Goal: Download file/media

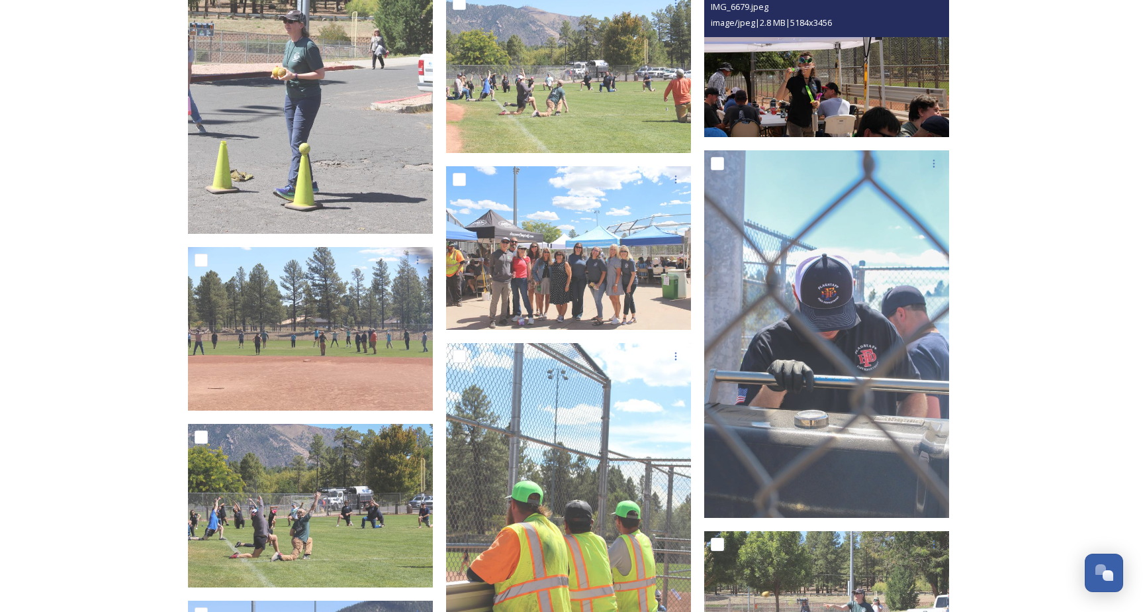
scroll to position [12445, 0]
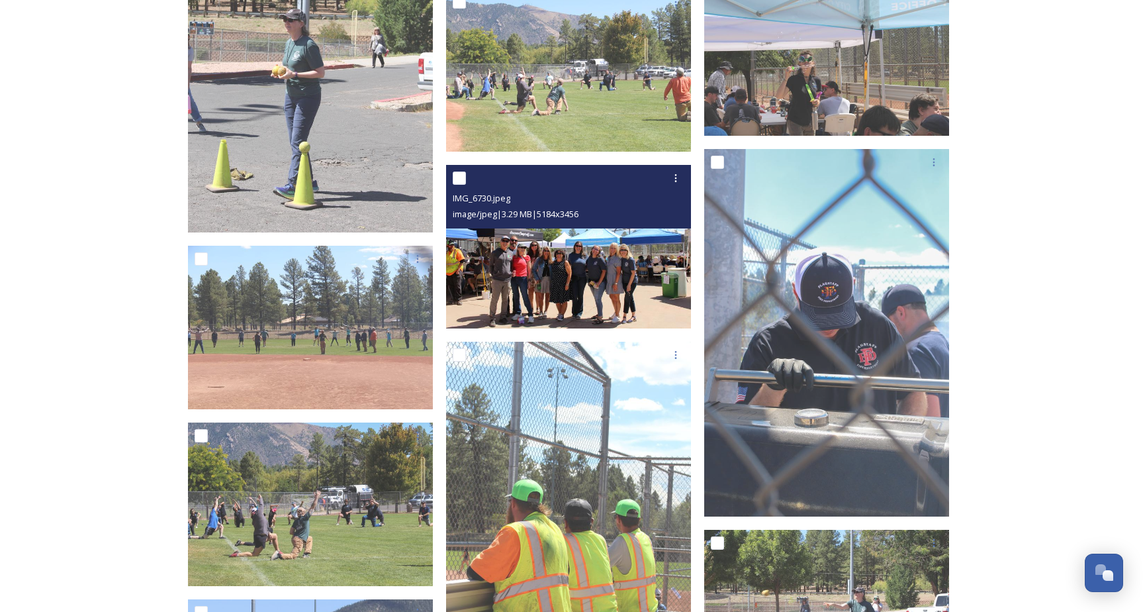
click at [593, 285] on img at bounding box center [568, 247] width 245 height 164
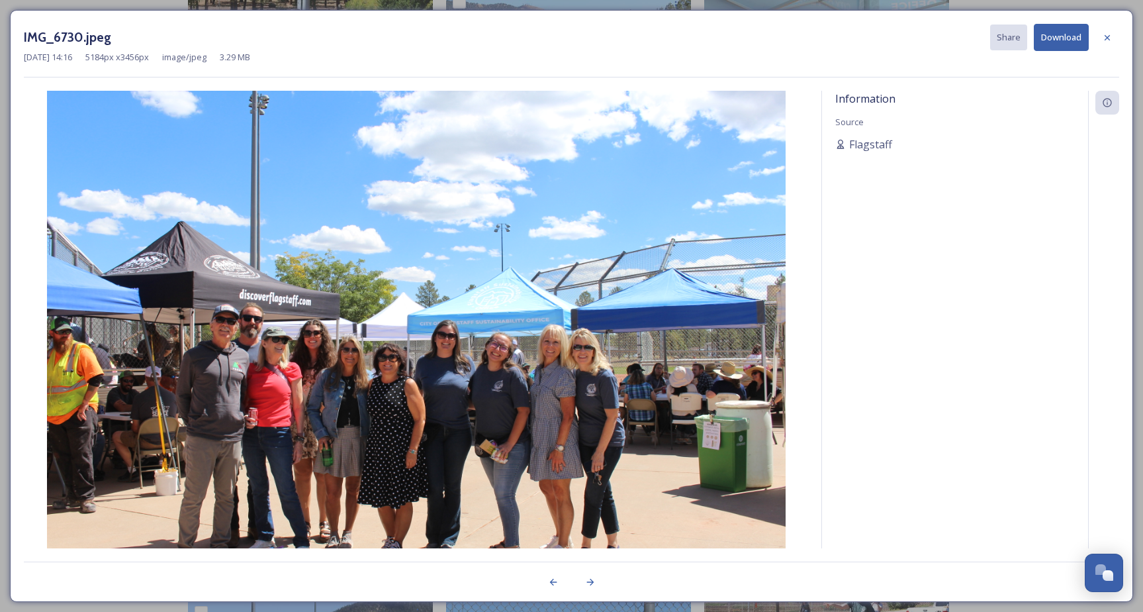
click at [1050, 36] on button "Download" at bounding box center [1061, 37] width 55 height 27
click at [585, 580] on icon at bounding box center [590, 582] width 11 height 11
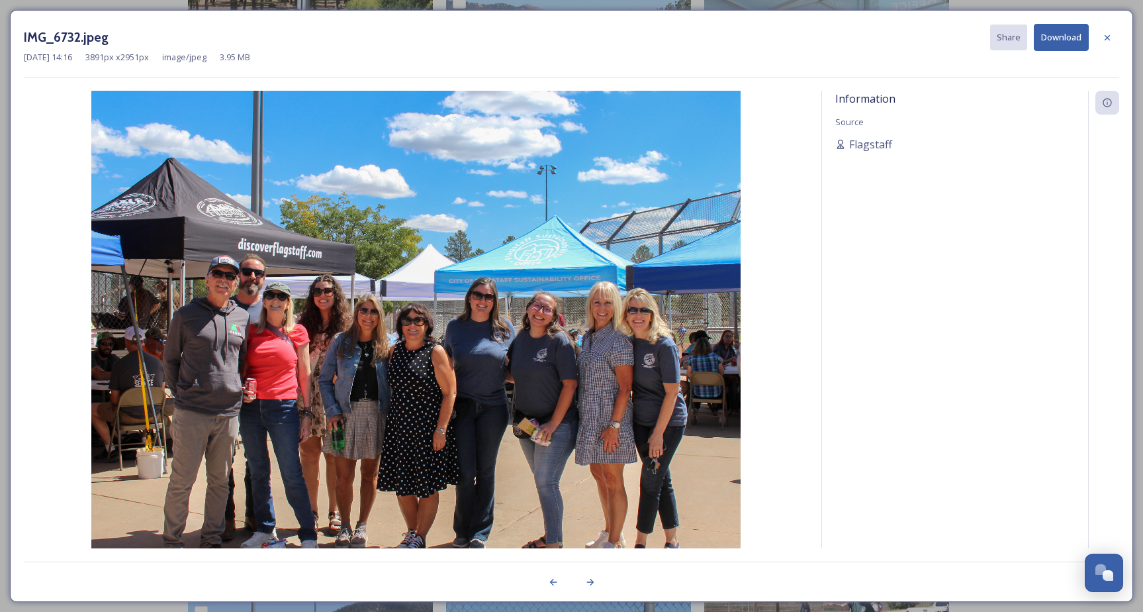
click at [1061, 39] on button "Download" at bounding box center [1061, 37] width 55 height 27
click at [593, 578] on icon at bounding box center [590, 582] width 11 height 11
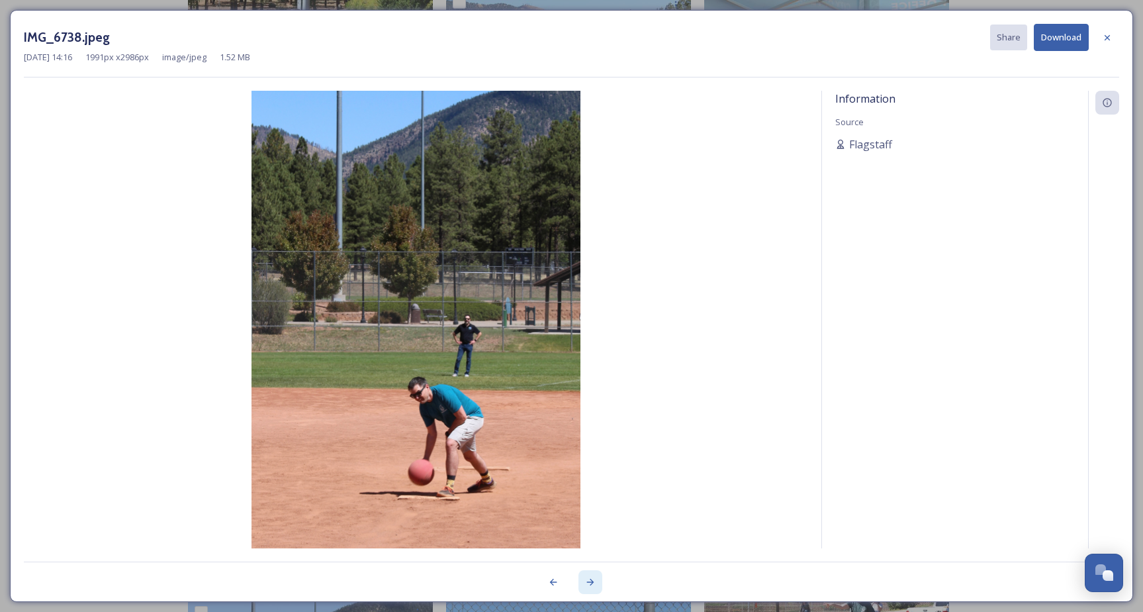
click at [593, 578] on icon at bounding box center [590, 582] width 11 height 11
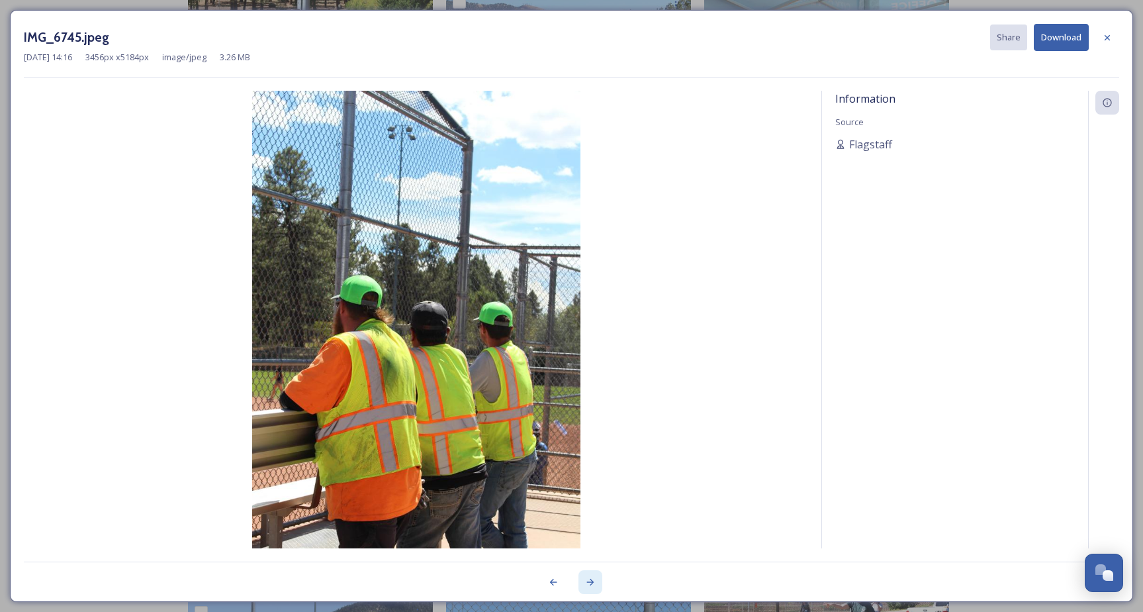
click at [593, 578] on icon at bounding box center [590, 582] width 11 height 11
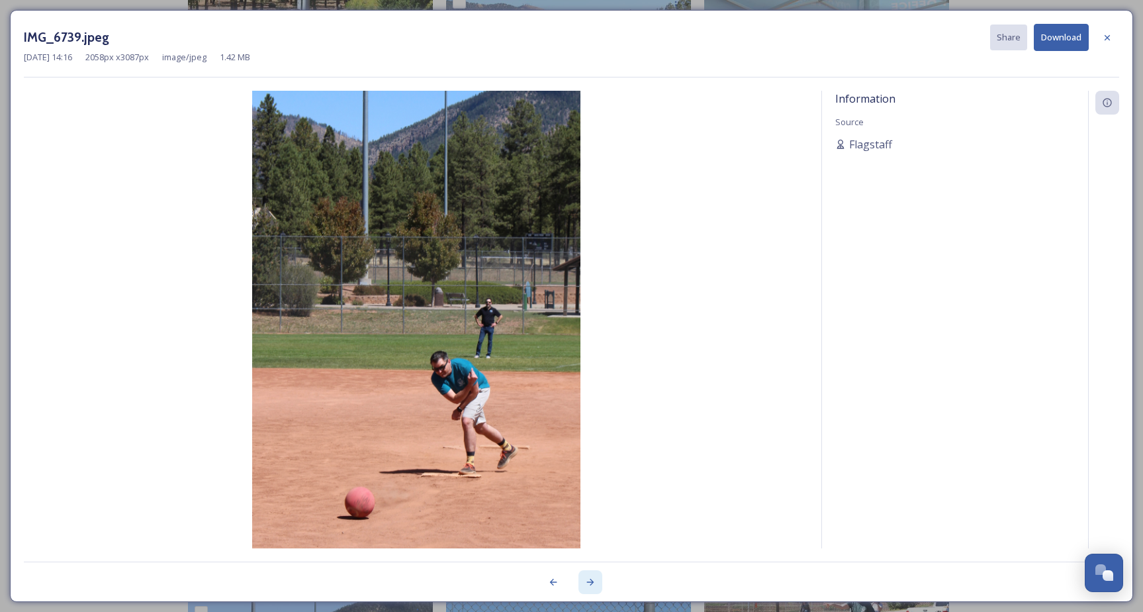
click at [593, 578] on icon at bounding box center [590, 582] width 11 height 11
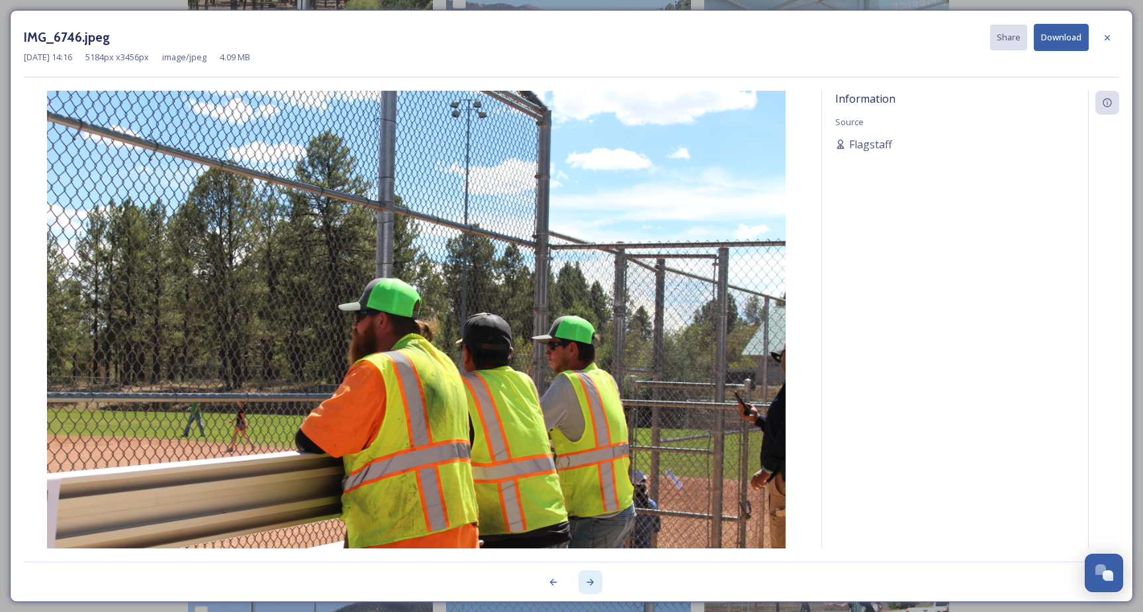
click at [593, 578] on icon at bounding box center [590, 582] width 11 height 11
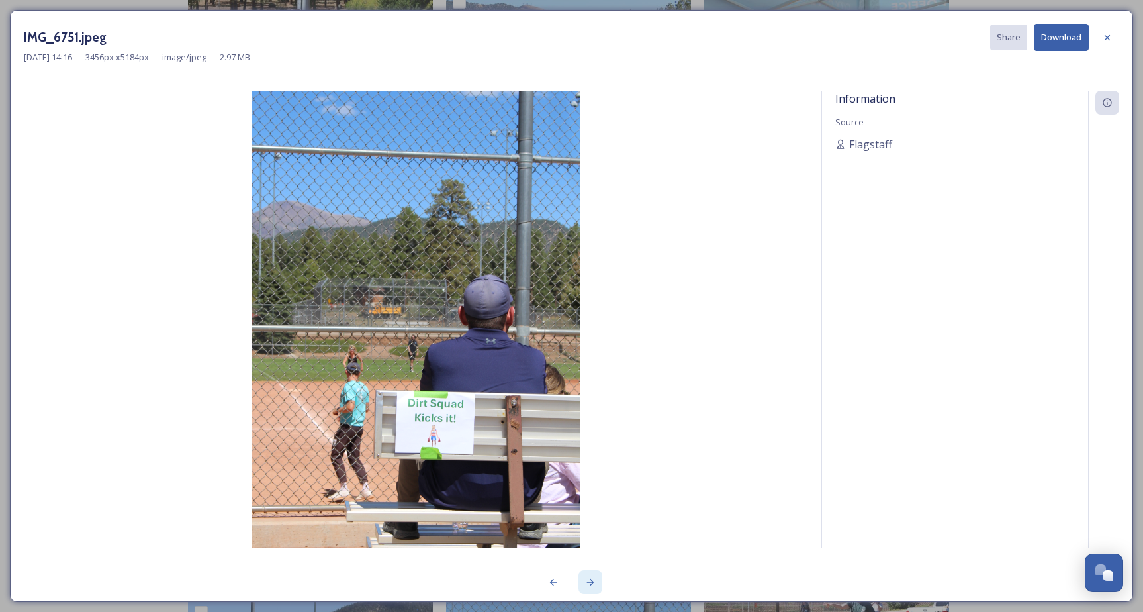
click at [593, 578] on icon at bounding box center [590, 582] width 11 height 11
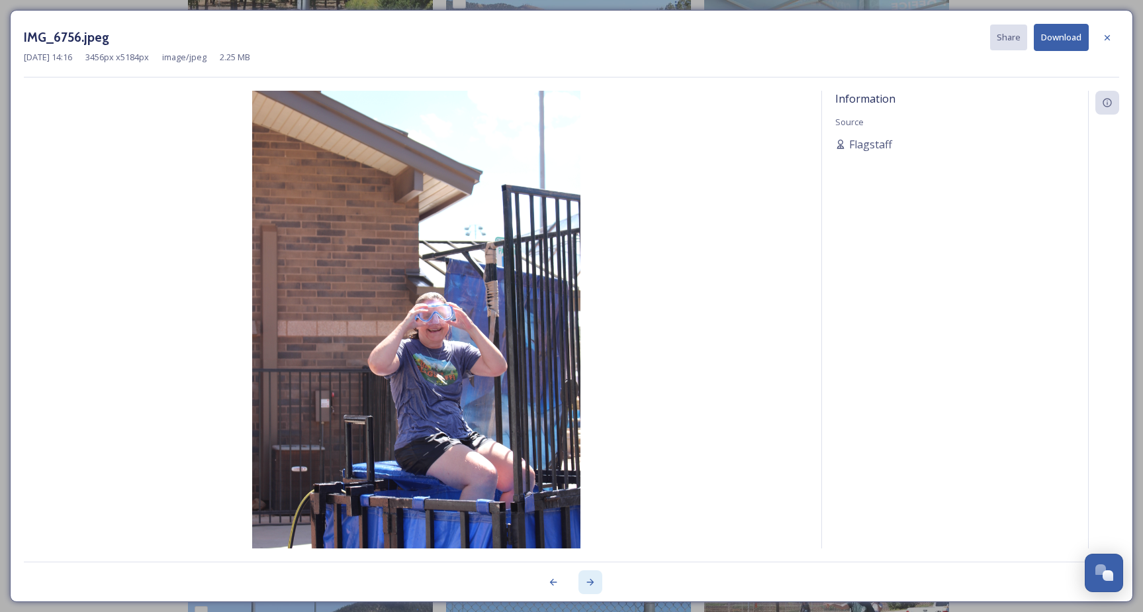
click at [593, 578] on icon at bounding box center [590, 582] width 11 height 11
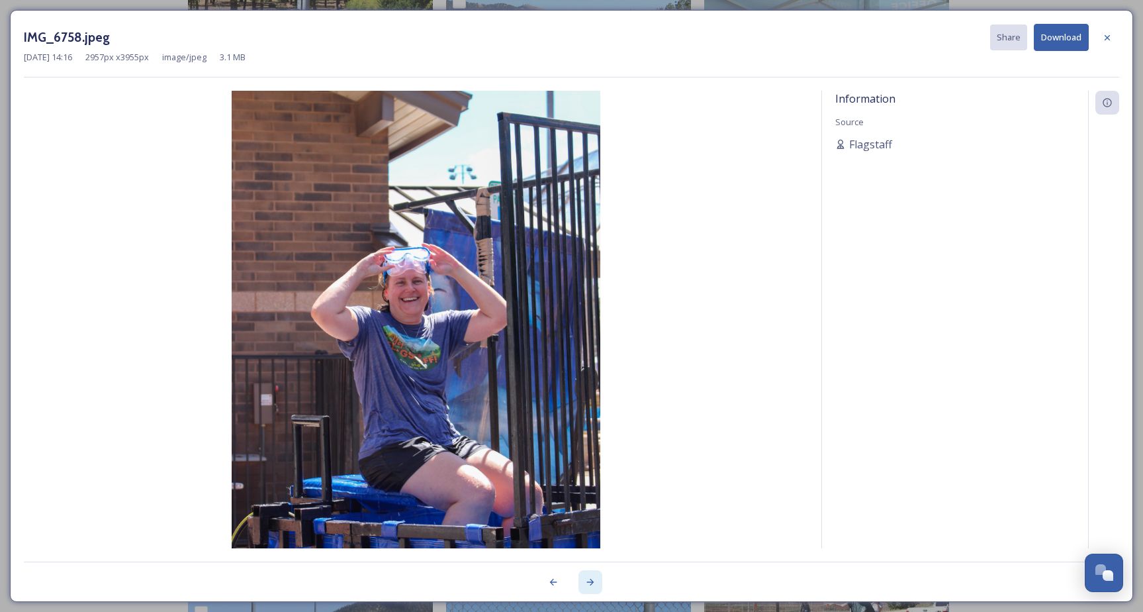
click at [593, 578] on icon at bounding box center [590, 582] width 11 height 11
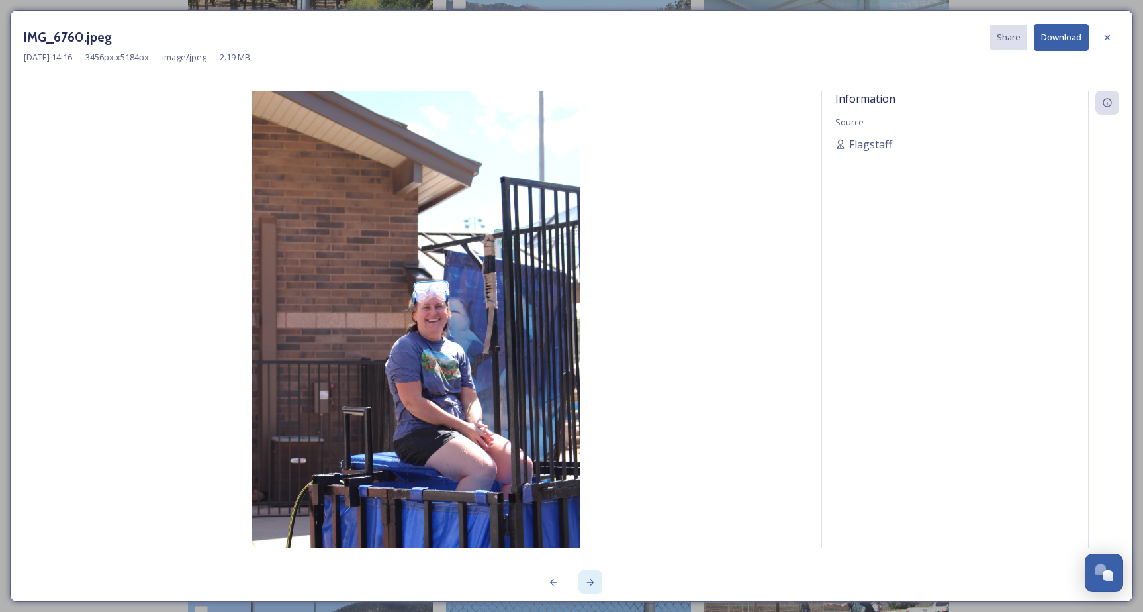
click at [593, 578] on icon at bounding box center [590, 582] width 11 height 11
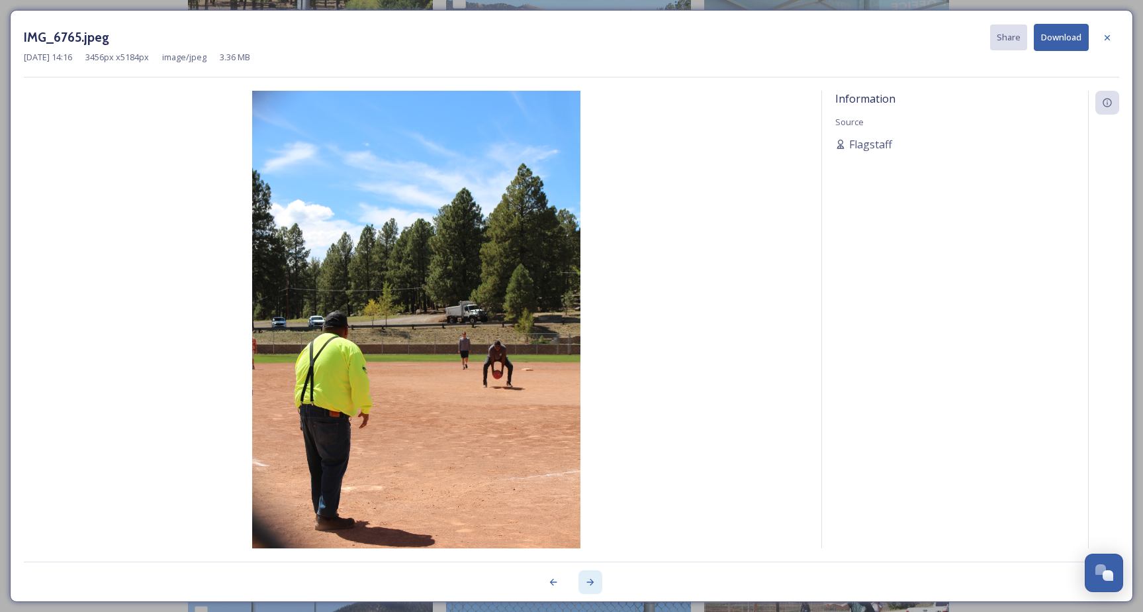
click at [593, 578] on icon at bounding box center [590, 582] width 11 height 11
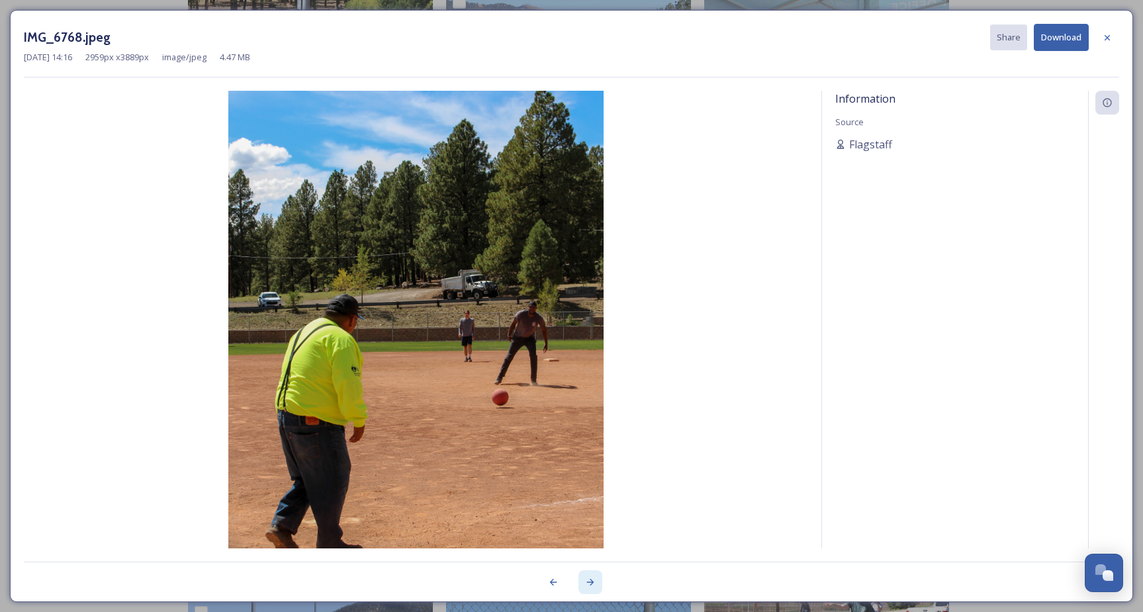
click at [593, 578] on icon at bounding box center [590, 582] width 11 height 11
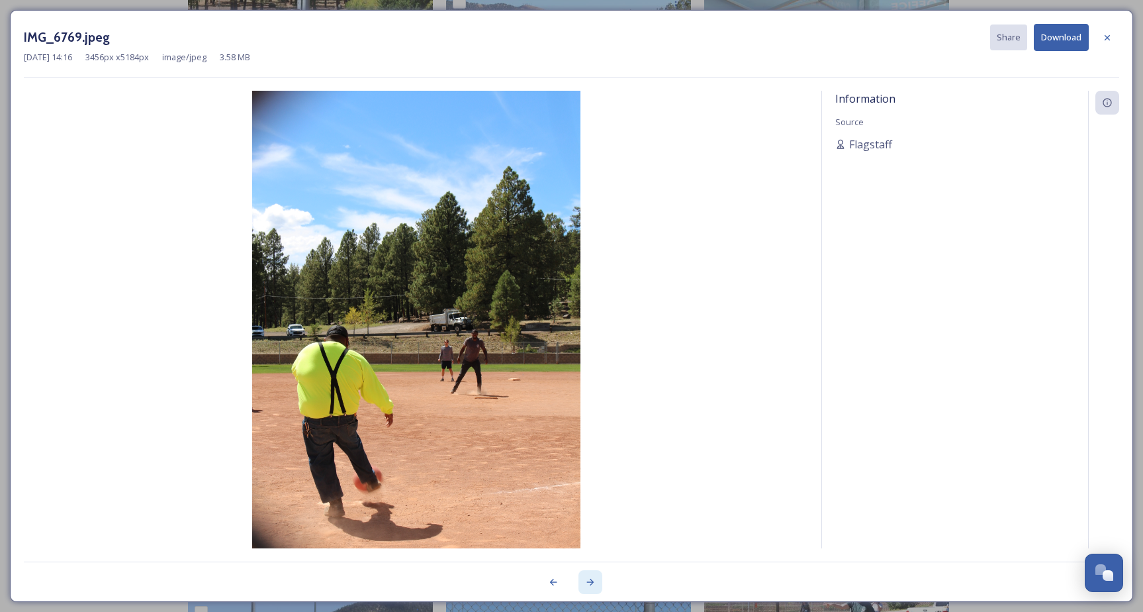
click at [593, 578] on icon at bounding box center [590, 582] width 11 height 11
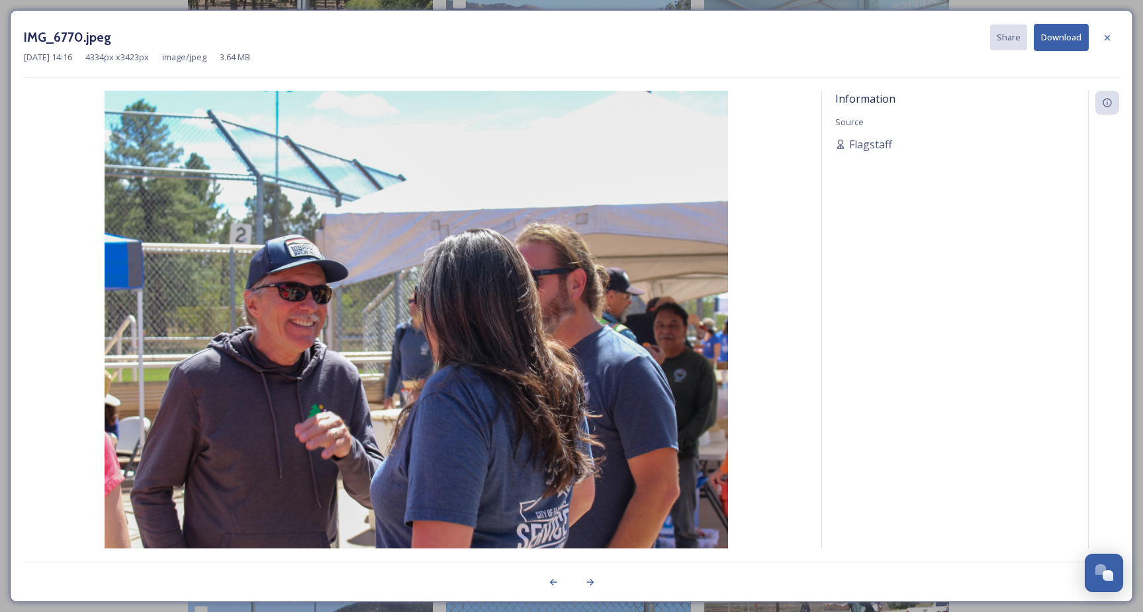
click at [1068, 38] on button "Download" at bounding box center [1061, 37] width 55 height 27
click at [592, 584] on icon at bounding box center [590, 582] width 11 height 11
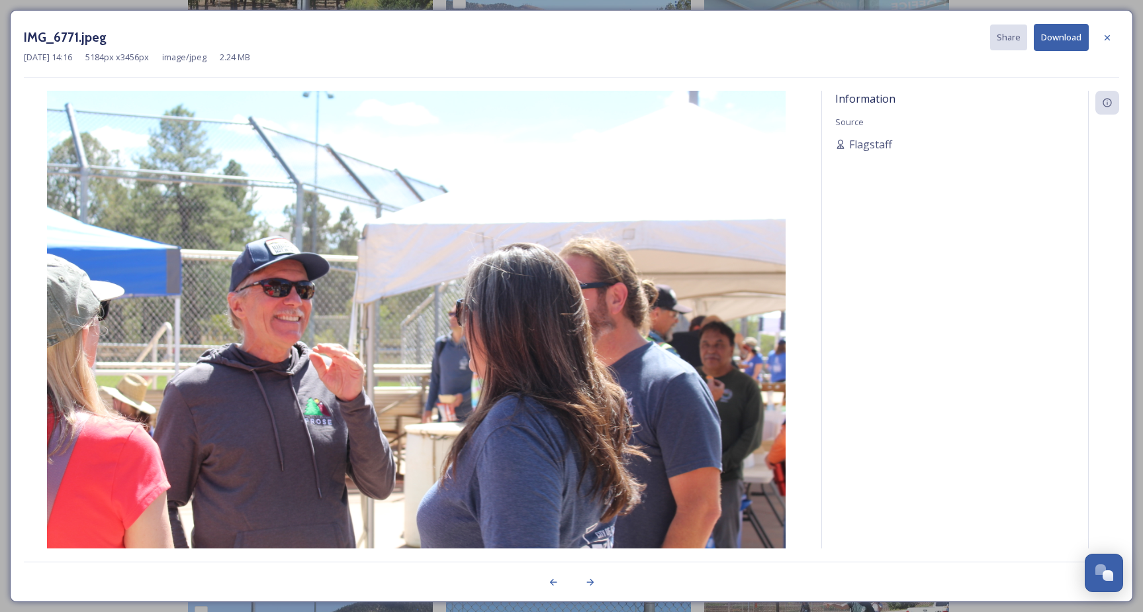
click at [1051, 40] on button "Download" at bounding box center [1061, 37] width 55 height 27
click at [587, 579] on icon at bounding box center [590, 582] width 11 height 11
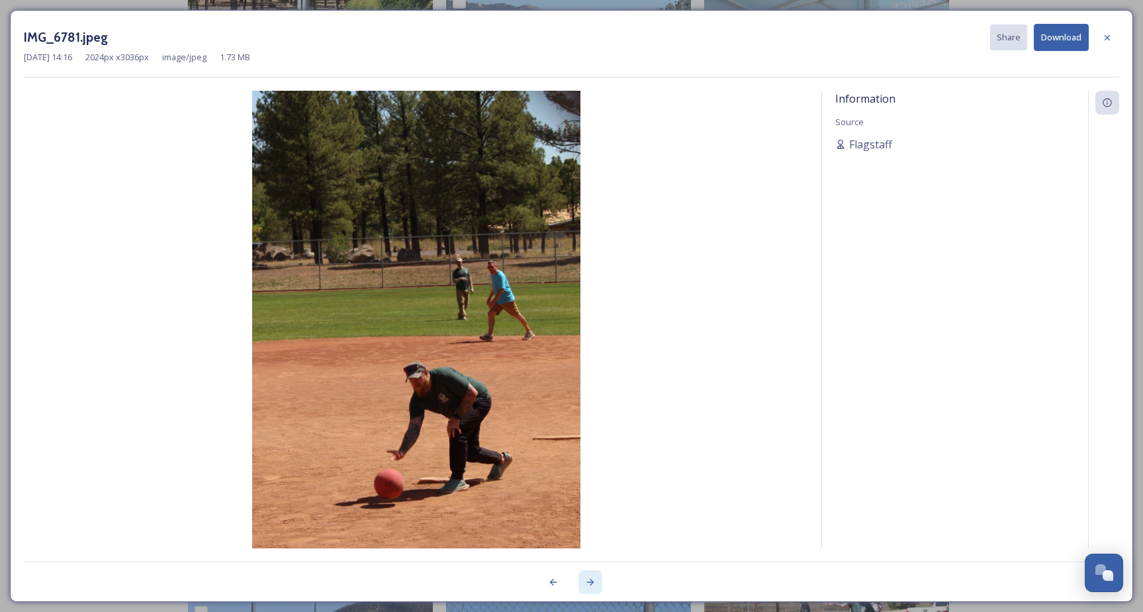
click at [587, 579] on icon at bounding box center [590, 582] width 11 height 11
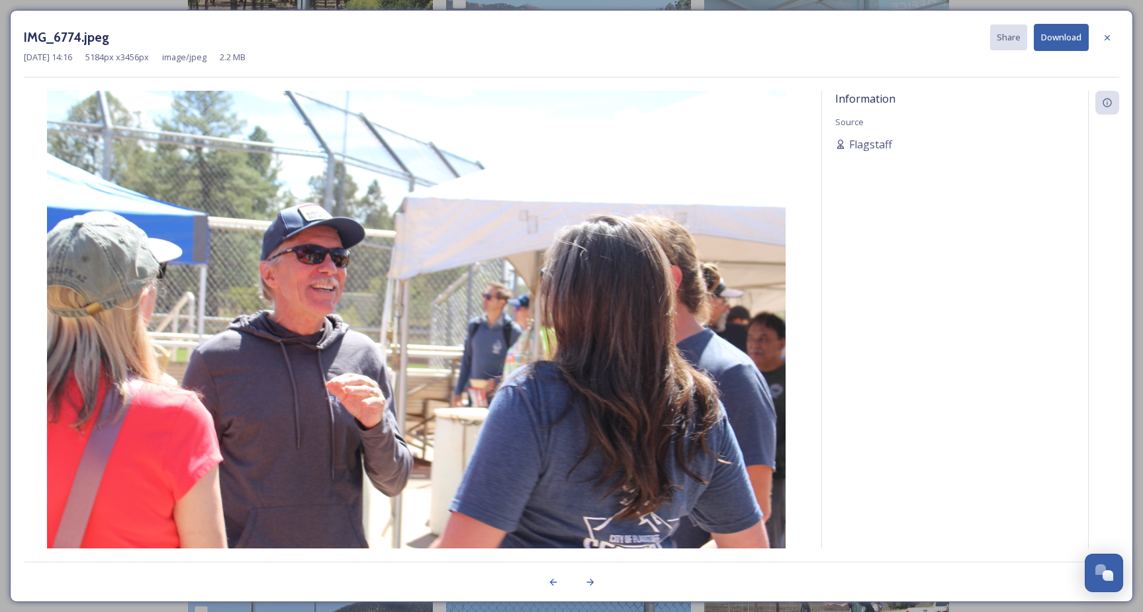
click at [1053, 32] on button "Download" at bounding box center [1061, 37] width 55 height 27
click at [590, 581] on icon at bounding box center [590, 582] width 11 height 11
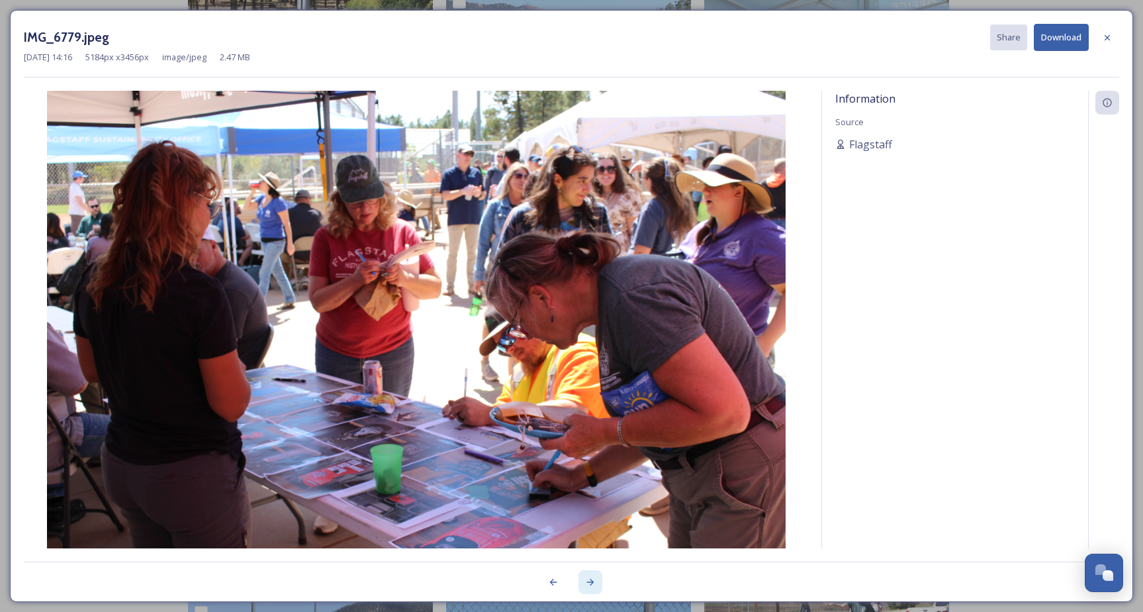
click at [591, 581] on icon at bounding box center [590, 582] width 11 height 11
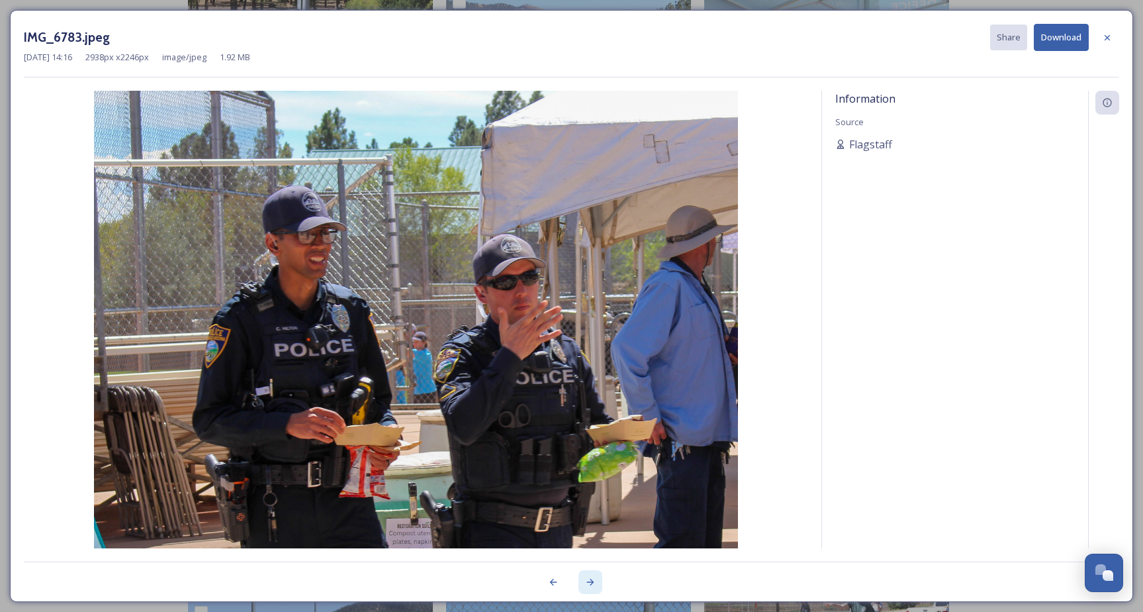
click at [591, 581] on icon at bounding box center [590, 582] width 11 height 11
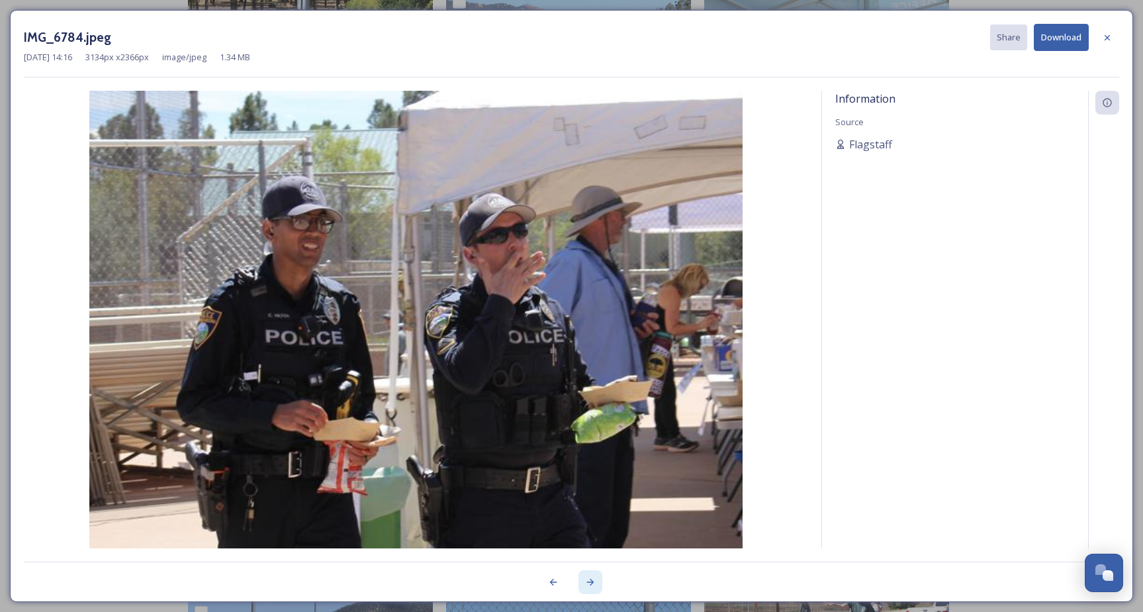
click at [591, 581] on icon at bounding box center [590, 582] width 11 height 11
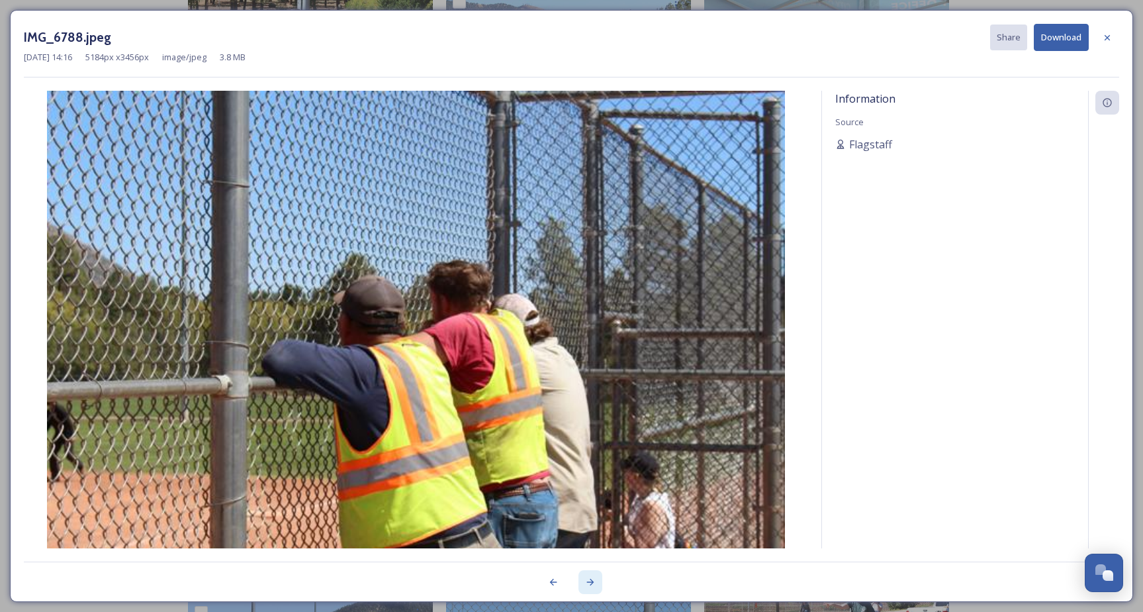
click at [591, 581] on icon at bounding box center [590, 582] width 11 height 11
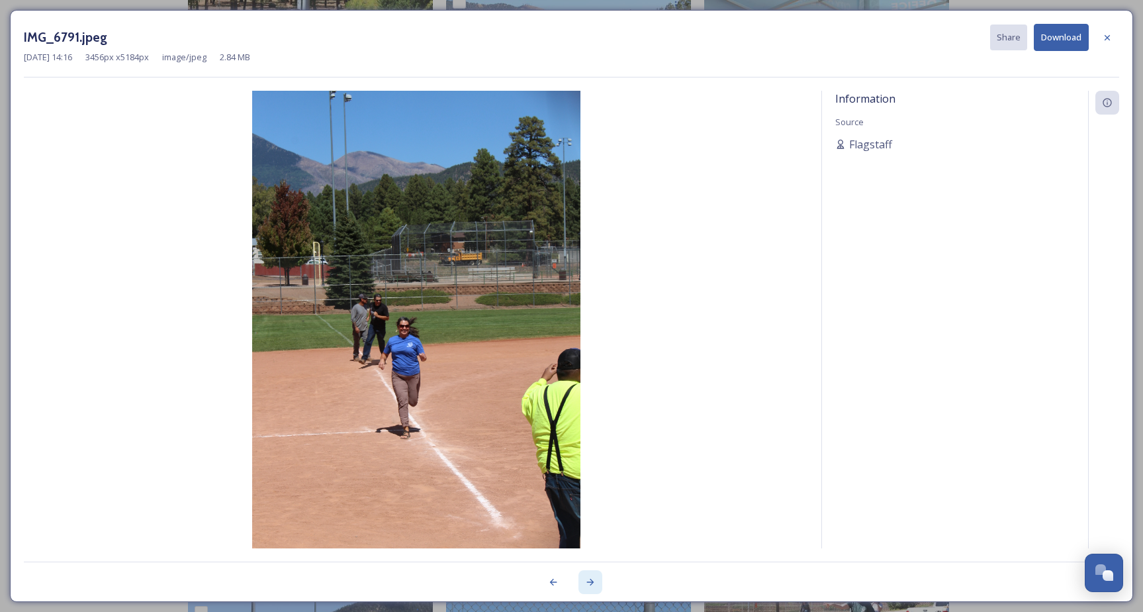
click at [591, 581] on icon at bounding box center [590, 582] width 11 height 11
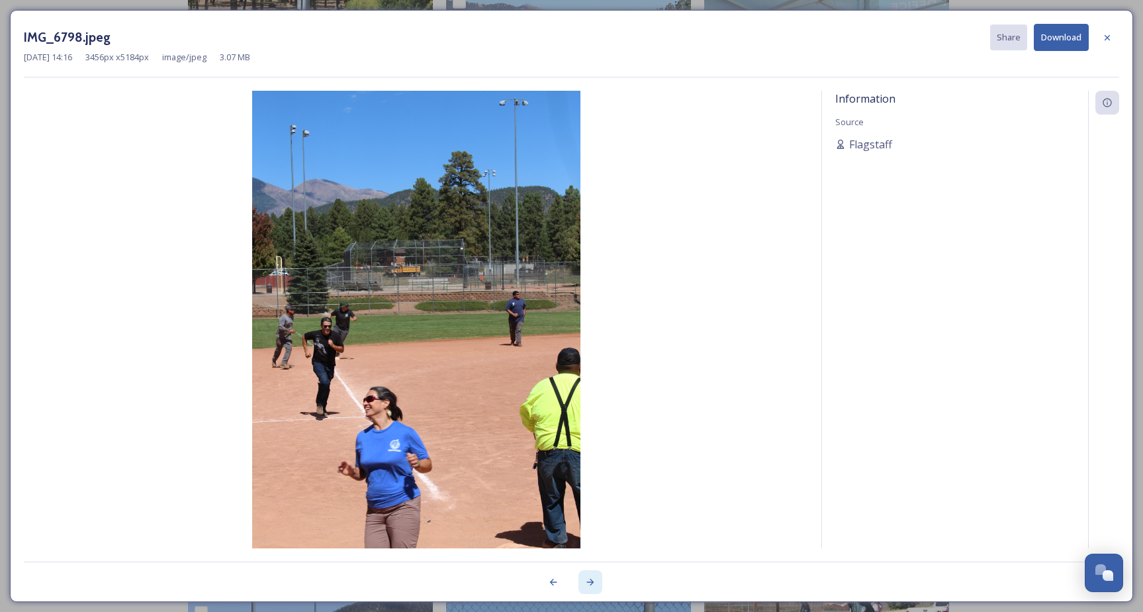
click at [591, 581] on icon at bounding box center [590, 582] width 11 height 11
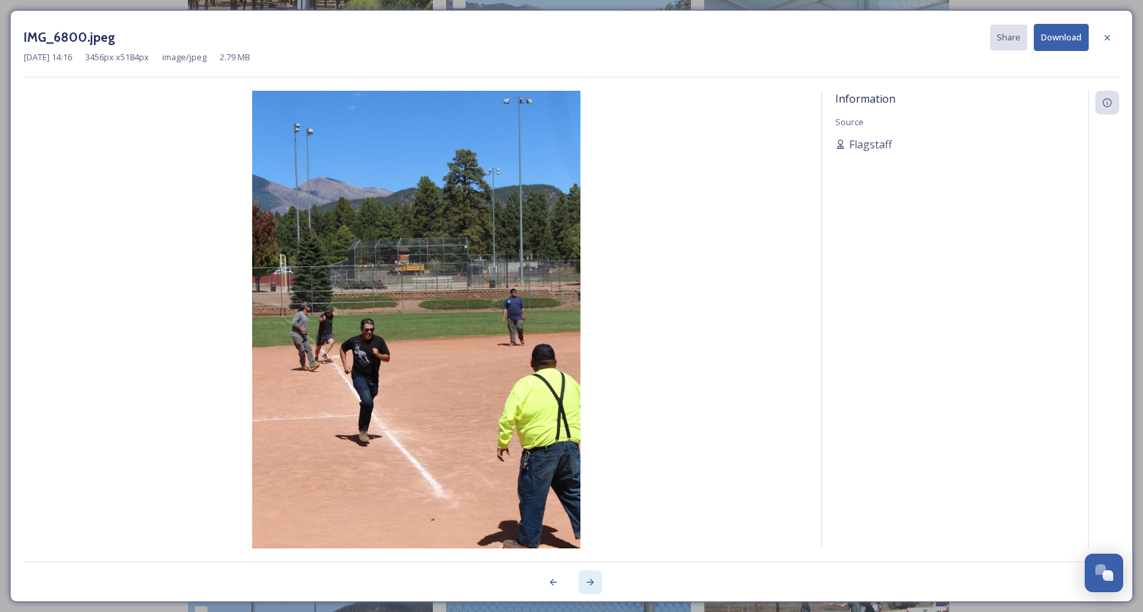
click at [591, 581] on icon at bounding box center [590, 582] width 11 height 11
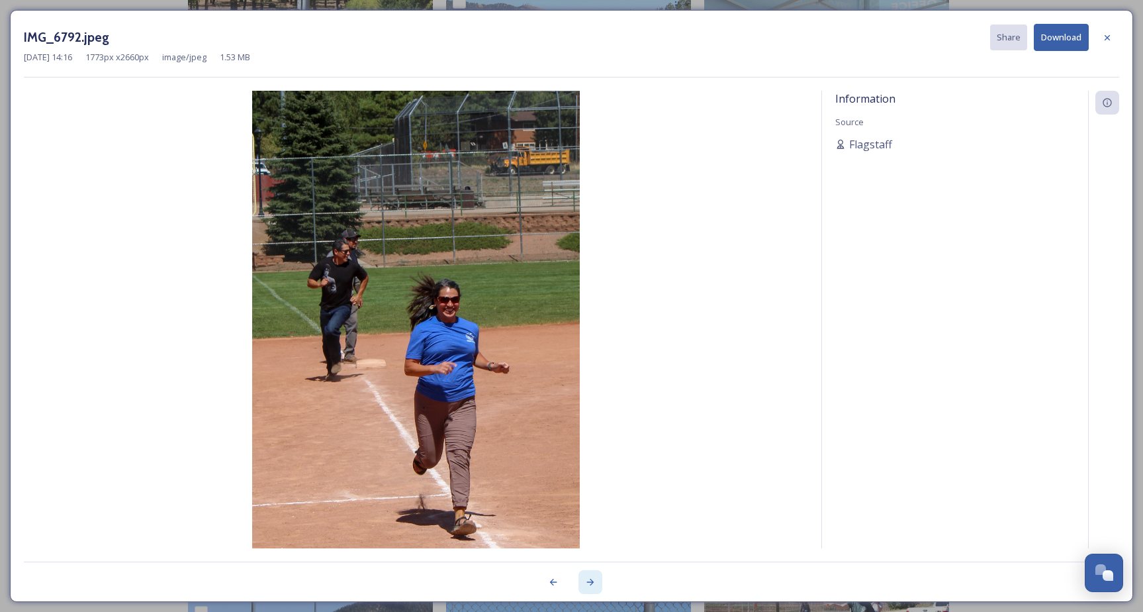
click at [591, 581] on icon at bounding box center [590, 582] width 11 height 11
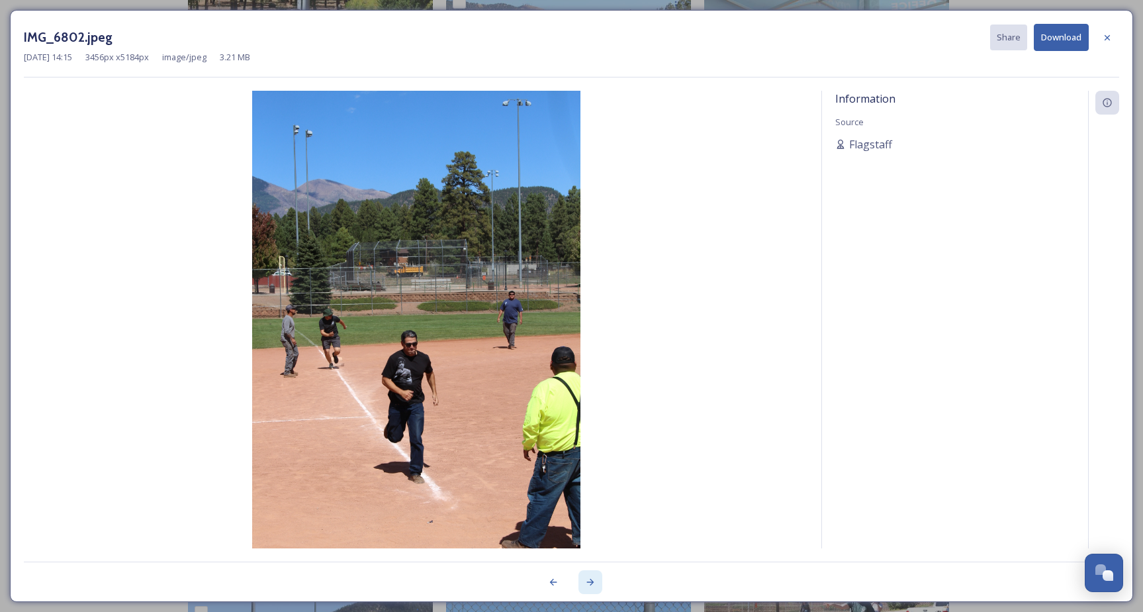
click at [591, 581] on icon at bounding box center [590, 582] width 11 height 11
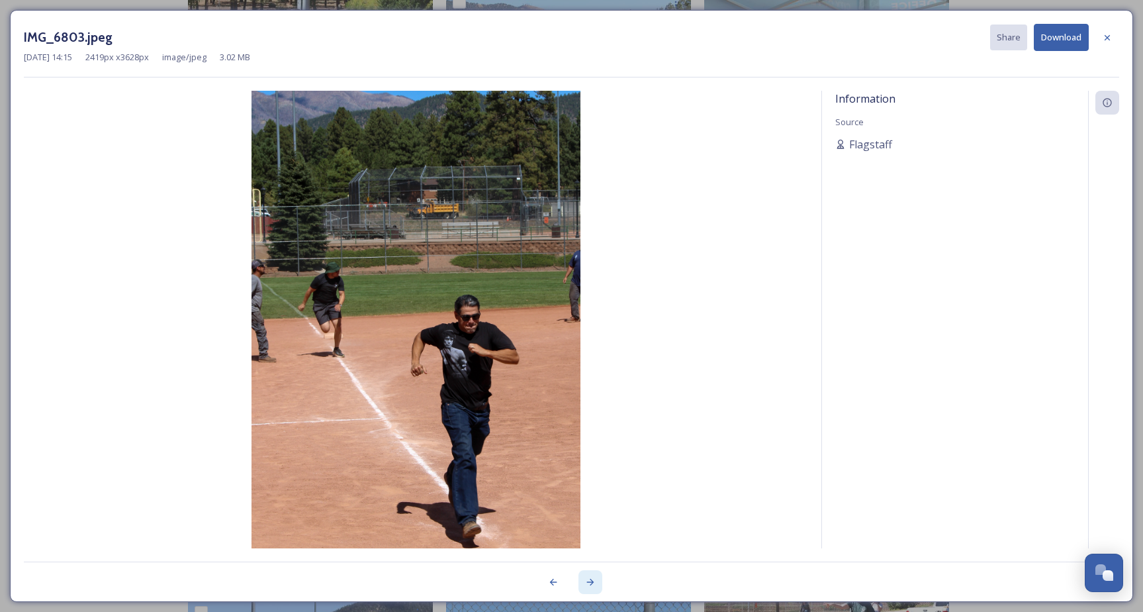
click at [591, 581] on icon at bounding box center [590, 582] width 11 height 11
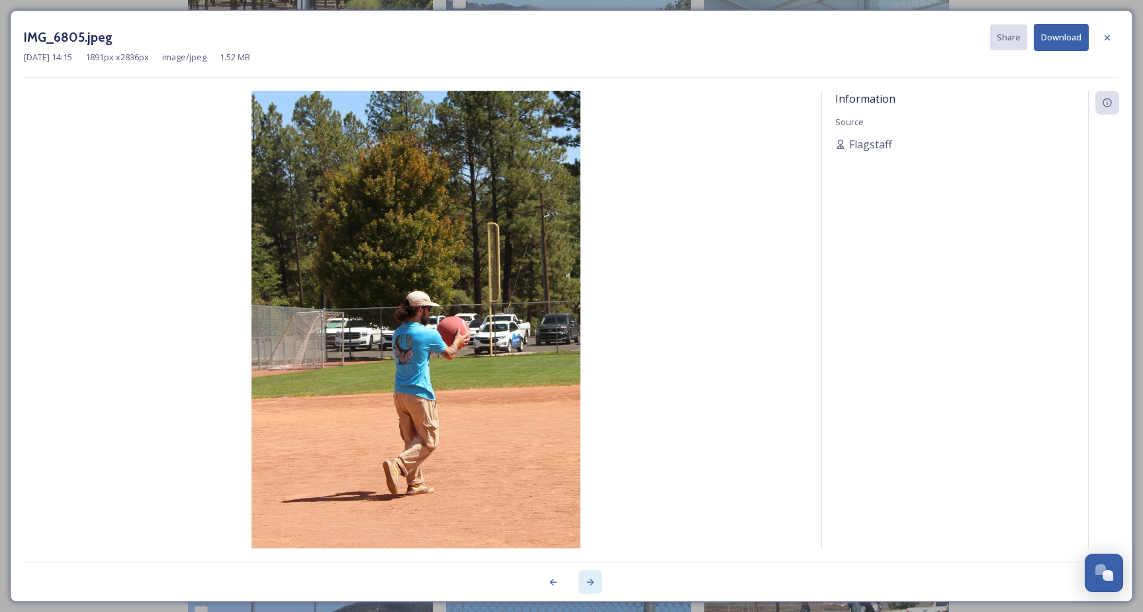
click at [591, 581] on icon at bounding box center [590, 582] width 11 height 11
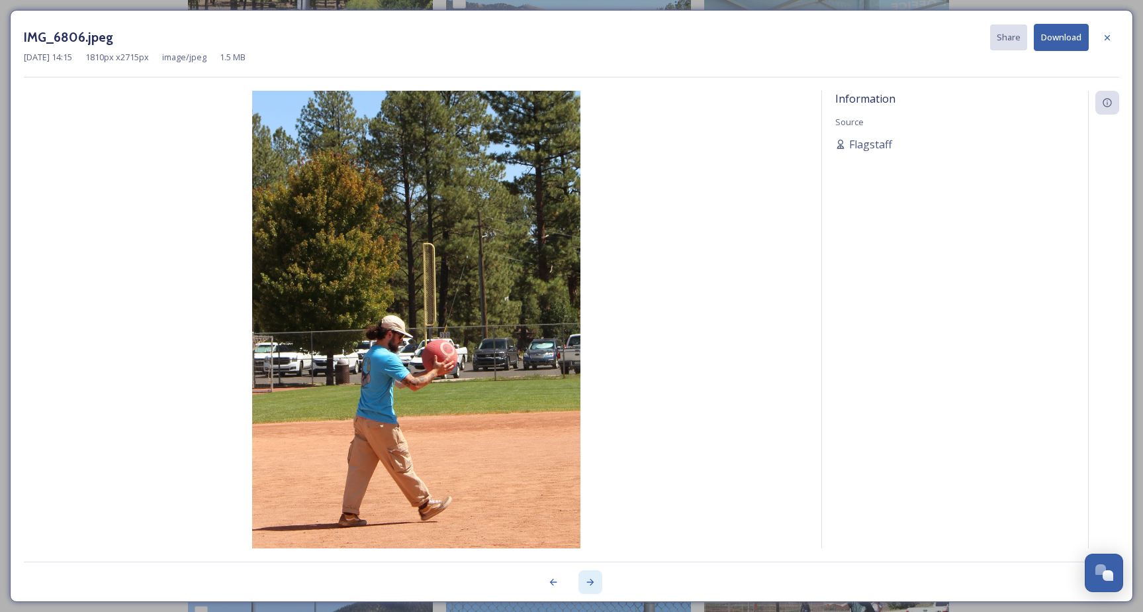
click at [591, 581] on icon at bounding box center [590, 582] width 11 height 11
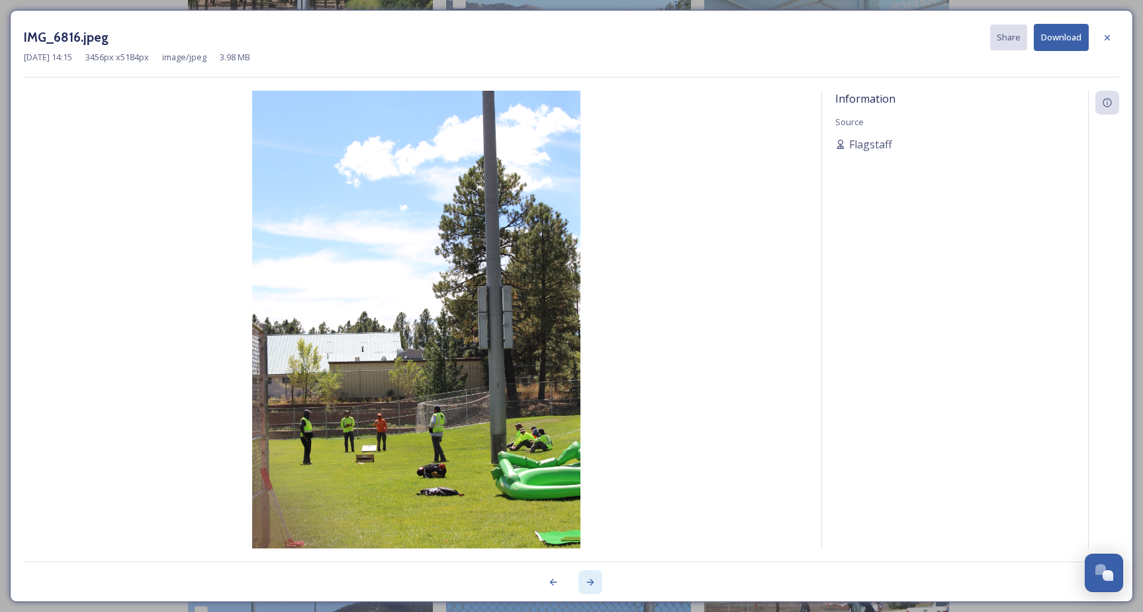
click at [591, 581] on icon at bounding box center [590, 582] width 11 height 11
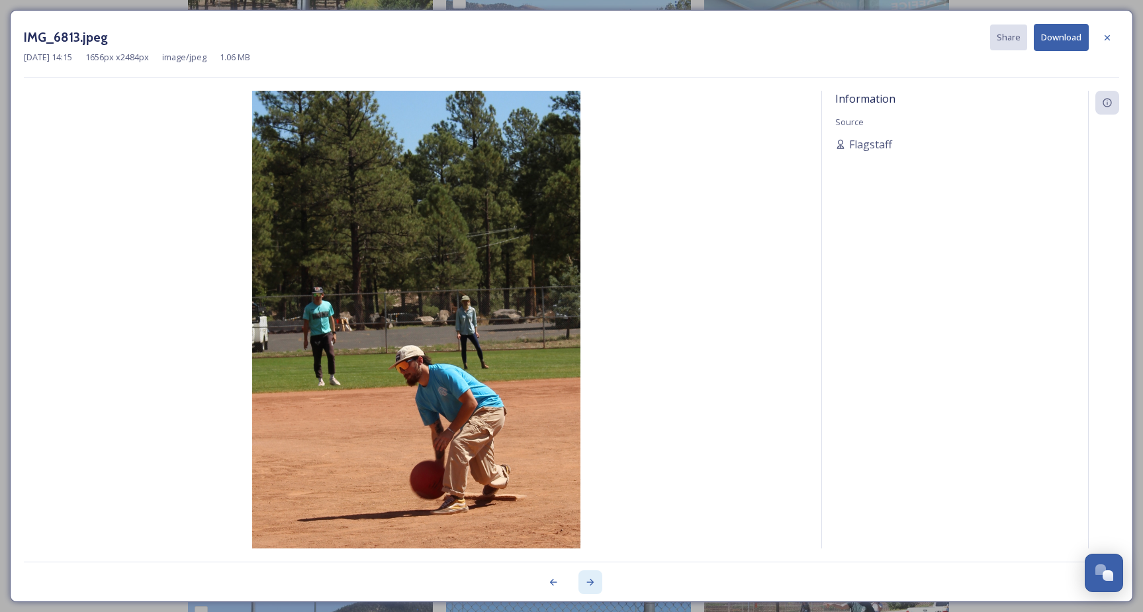
click at [590, 582] on icon at bounding box center [590, 582] width 11 height 11
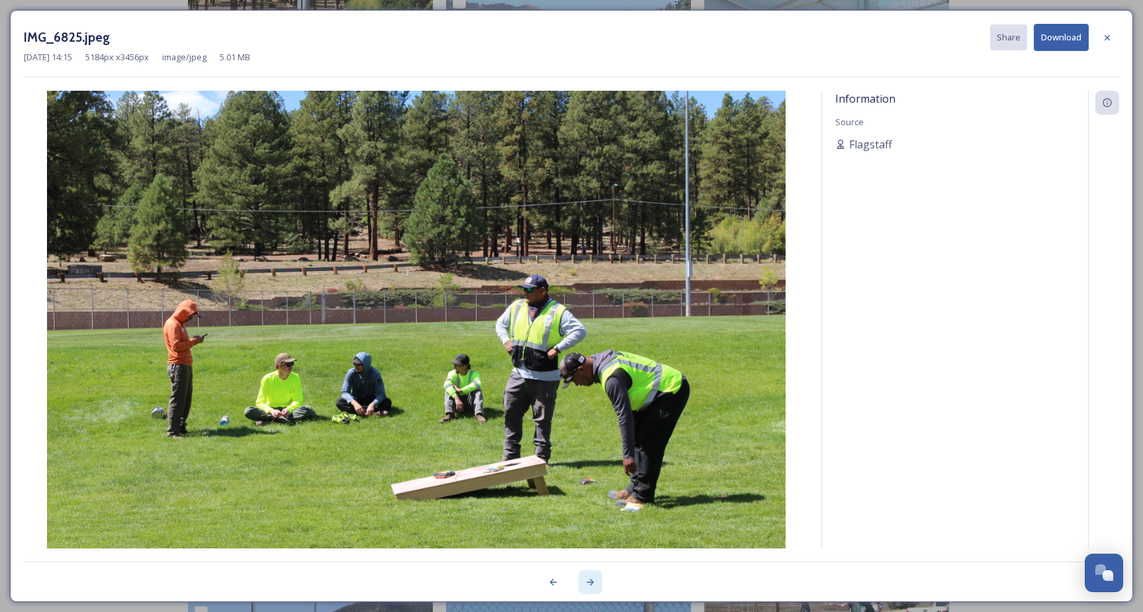
click at [590, 582] on icon at bounding box center [590, 582] width 7 height 7
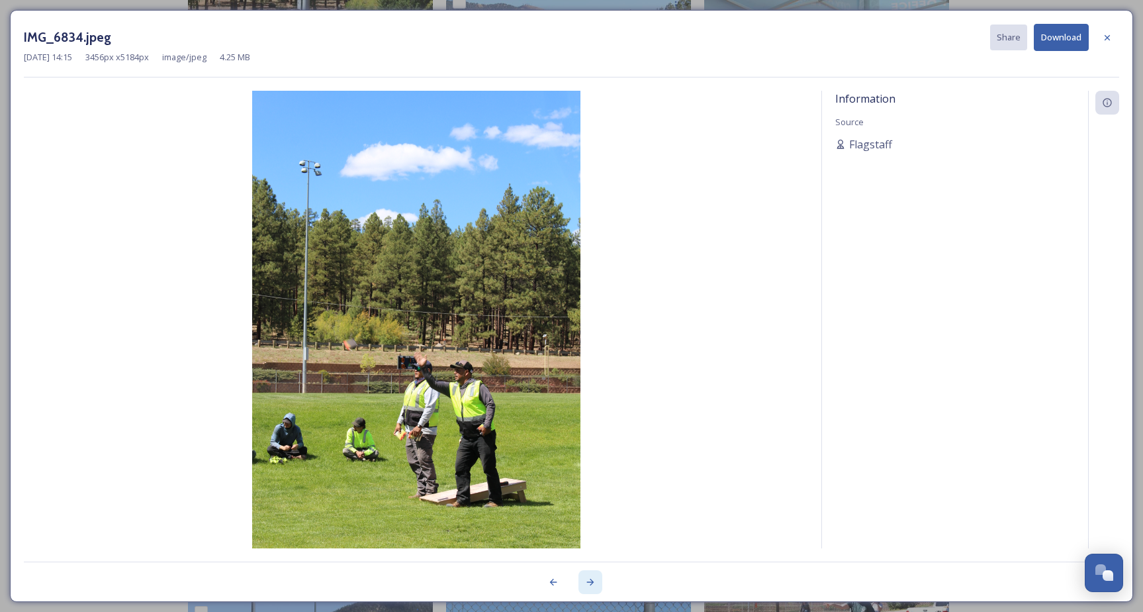
click at [590, 582] on icon at bounding box center [590, 582] width 7 height 7
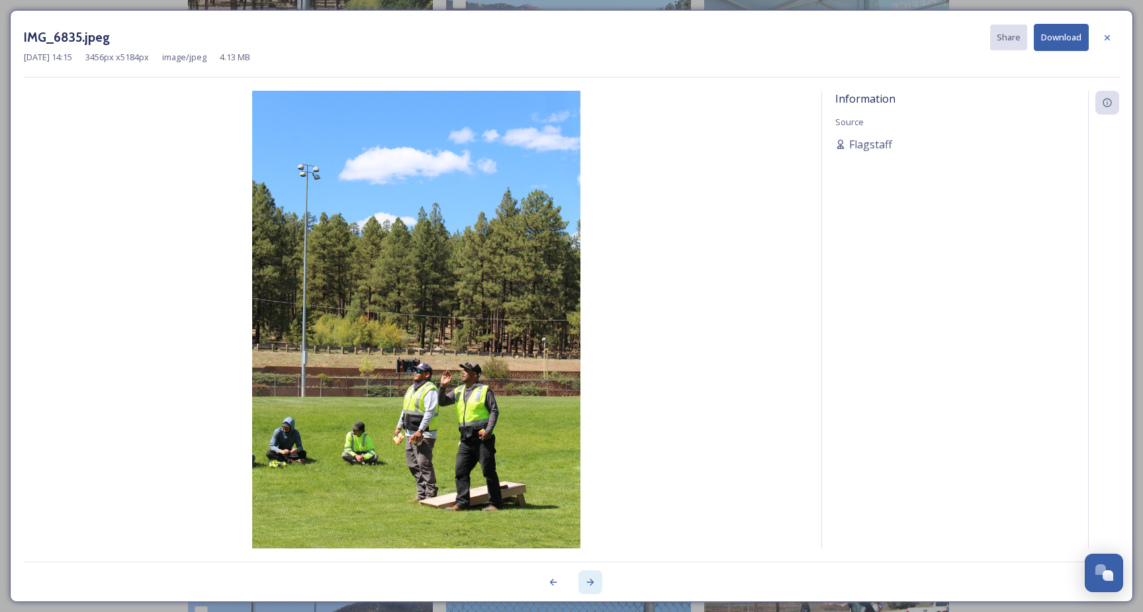
click at [590, 582] on icon at bounding box center [590, 582] width 7 height 7
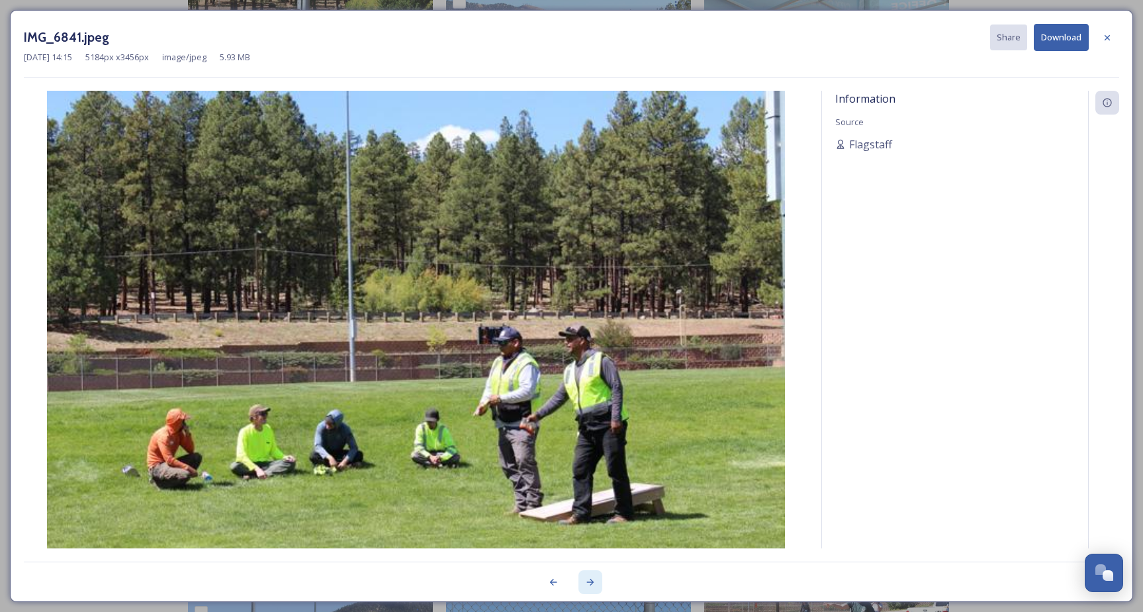
click at [590, 582] on icon at bounding box center [590, 582] width 7 height 7
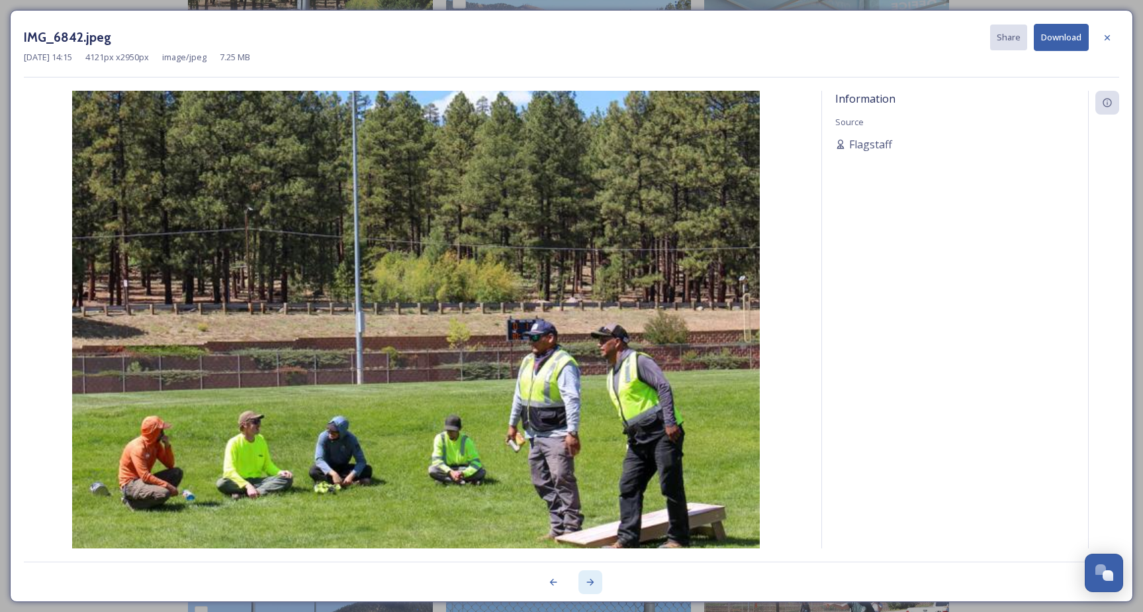
click at [590, 582] on icon at bounding box center [590, 582] width 7 height 7
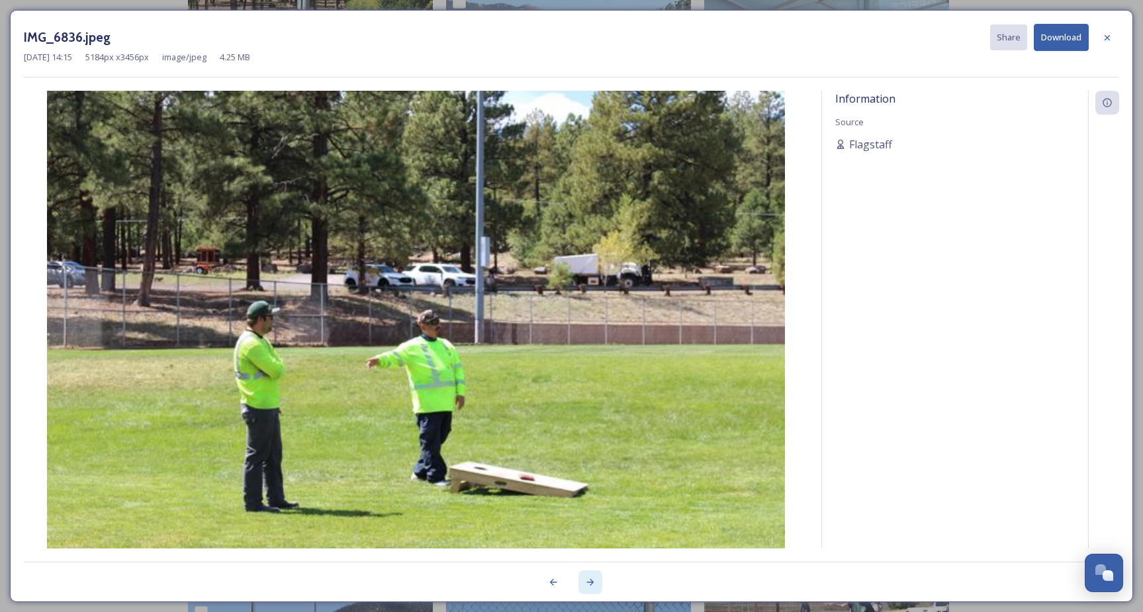
click at [590, 582] on icon at bounding box center [590, 582] width 7 height 7
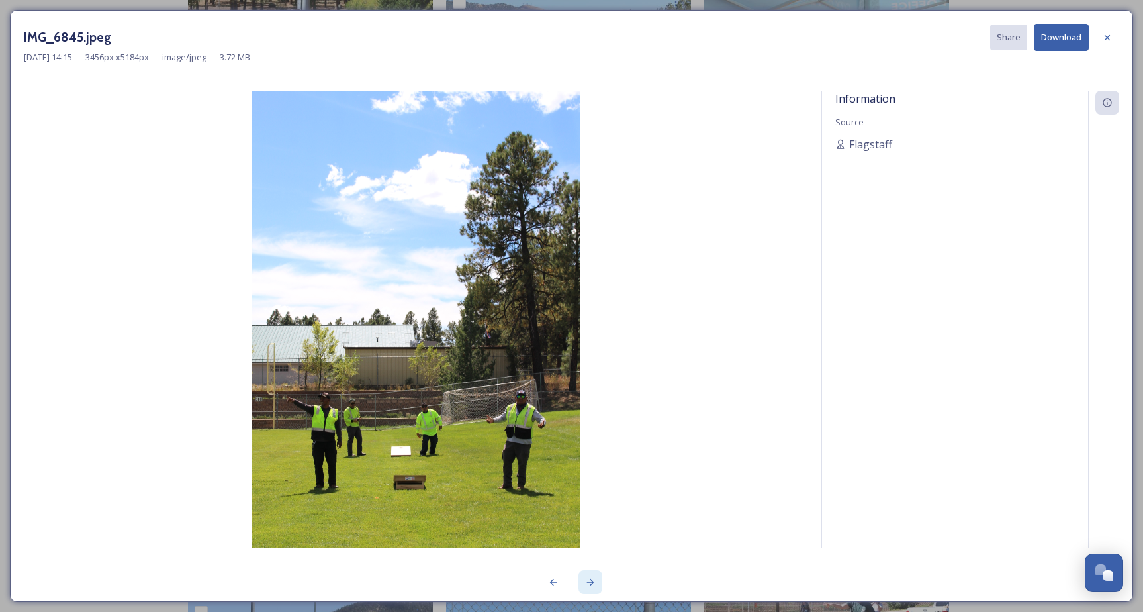
click at [590, 582] on icon at bounding box center [590, 582] width 7 height 7
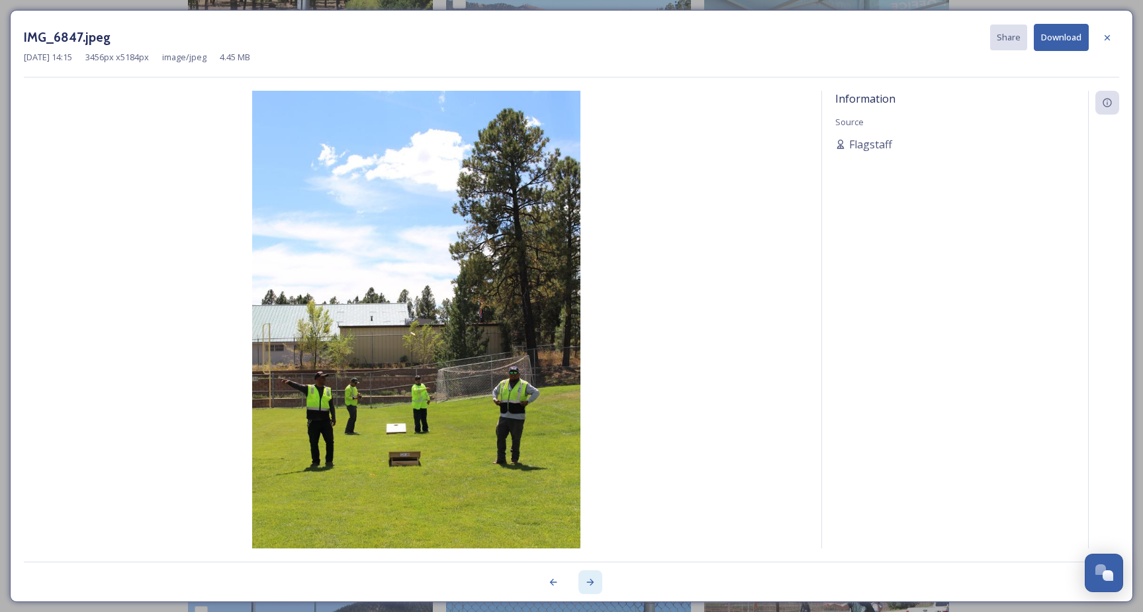
click at [590, 582] on icon at bounding box center [590, 582] width 7 height 7
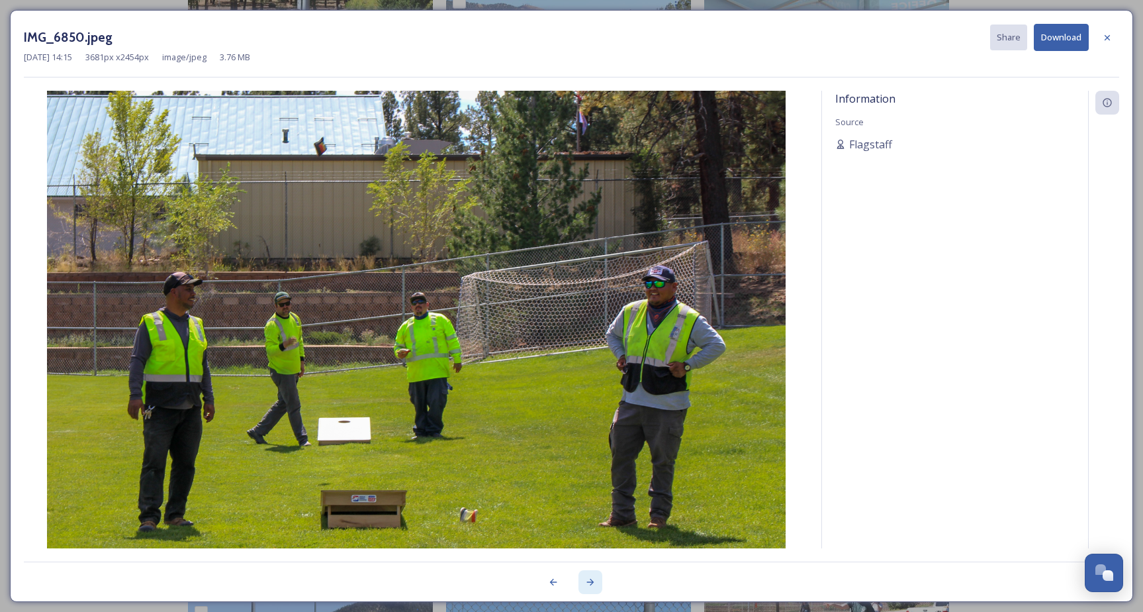
click at [590, 582] on icon at bounding box center [590, 582] width 7 height 7
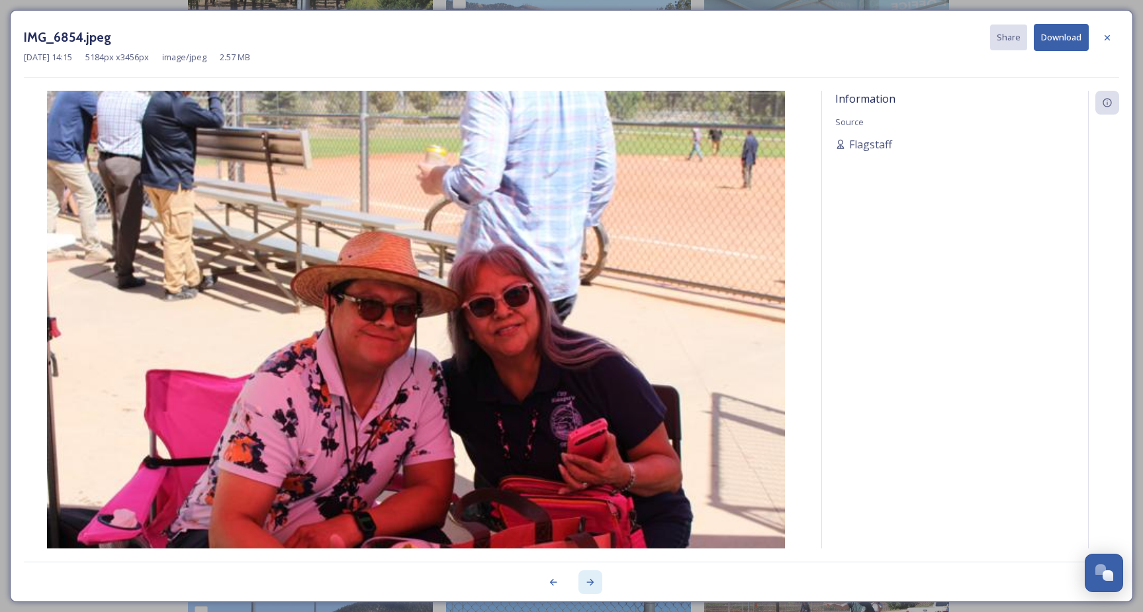
click at [590, 582] on icon at bounding box center [590, 582] width 7 height 7
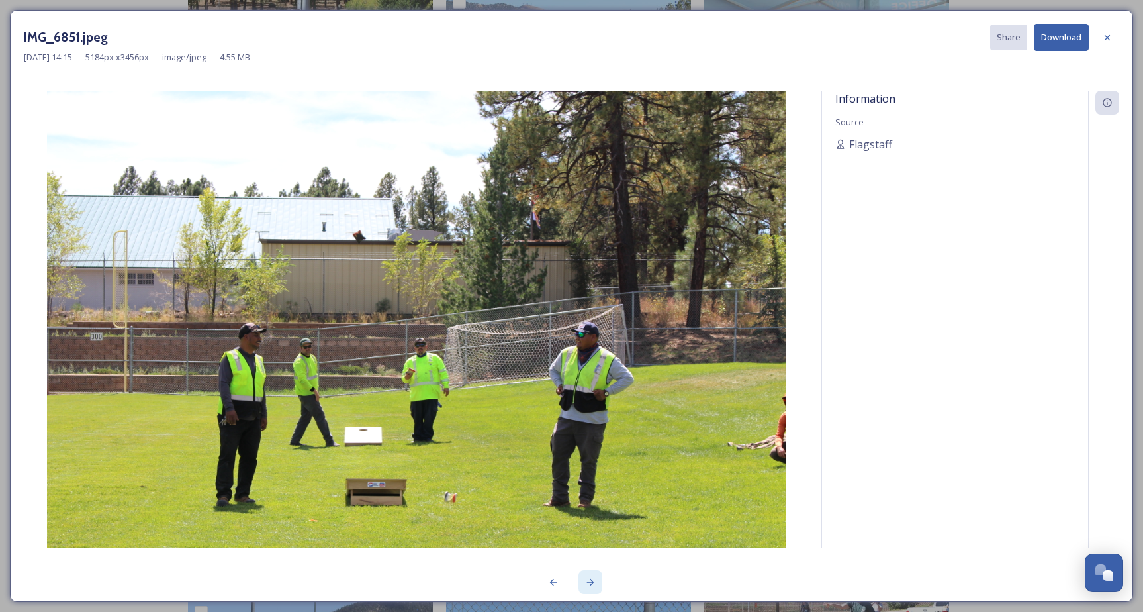
click at [590, 582] on icon at bounding box center [590, 582] width 7 height 7
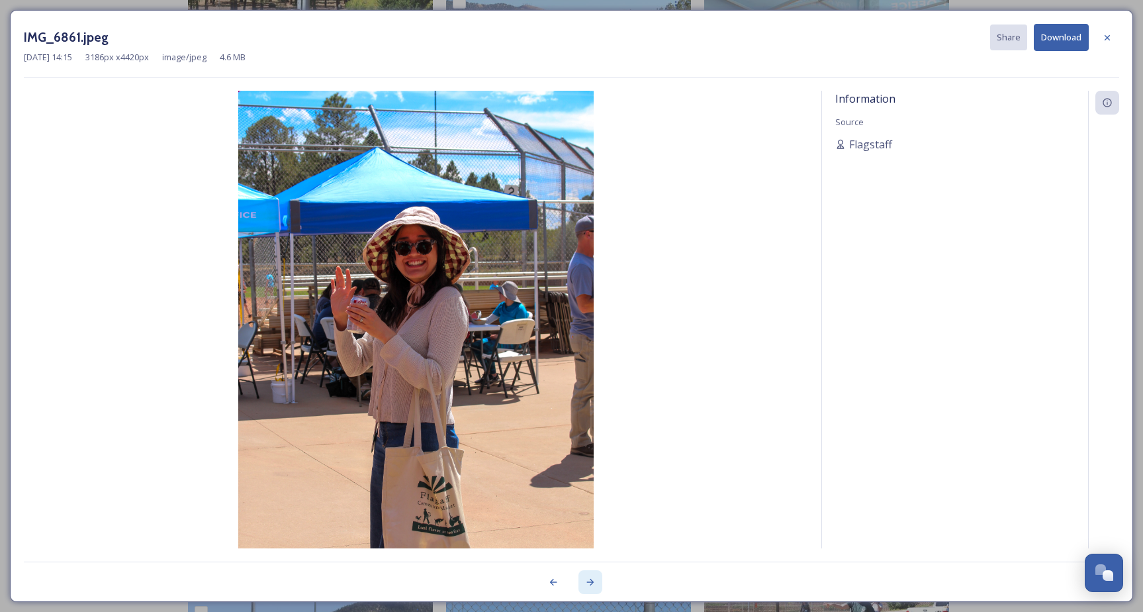
click at [590, 582] on icon at bounding box center [590, 582] width 7 height 7
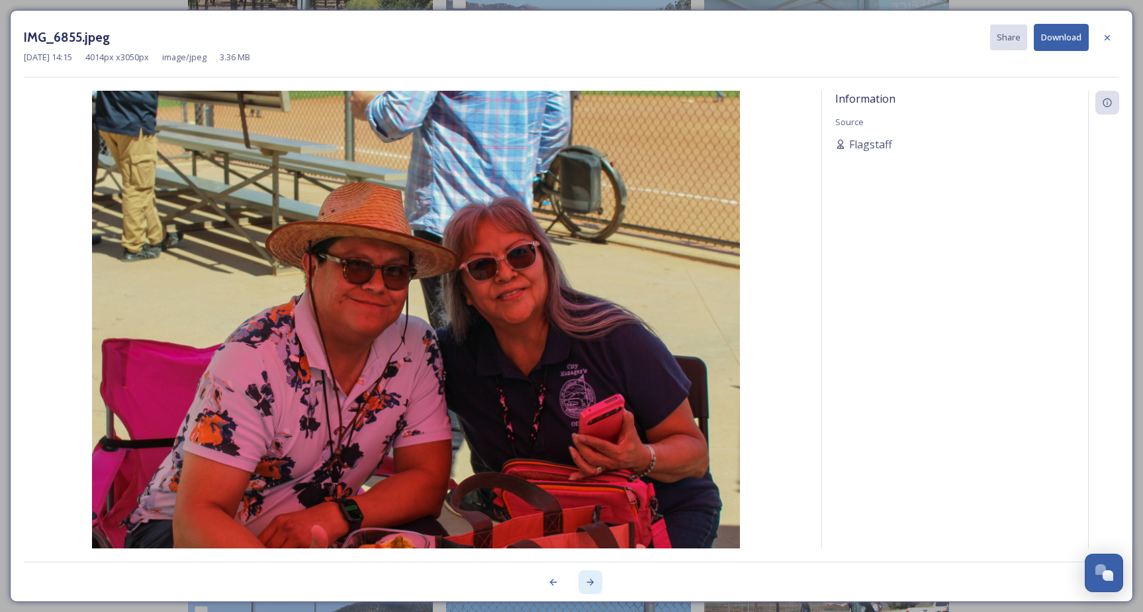
click at [590, 582] on icon at bounding box center [590, 582] width 7 height 7
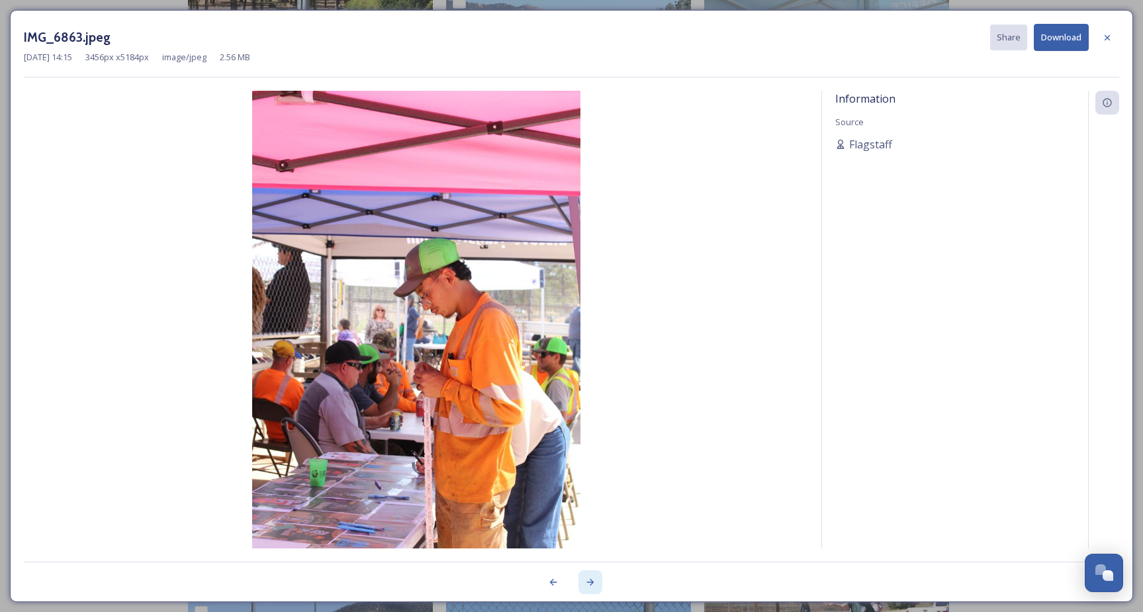
click at [590, 582] on icon at bounding box center [590, 582] width 7 height 7
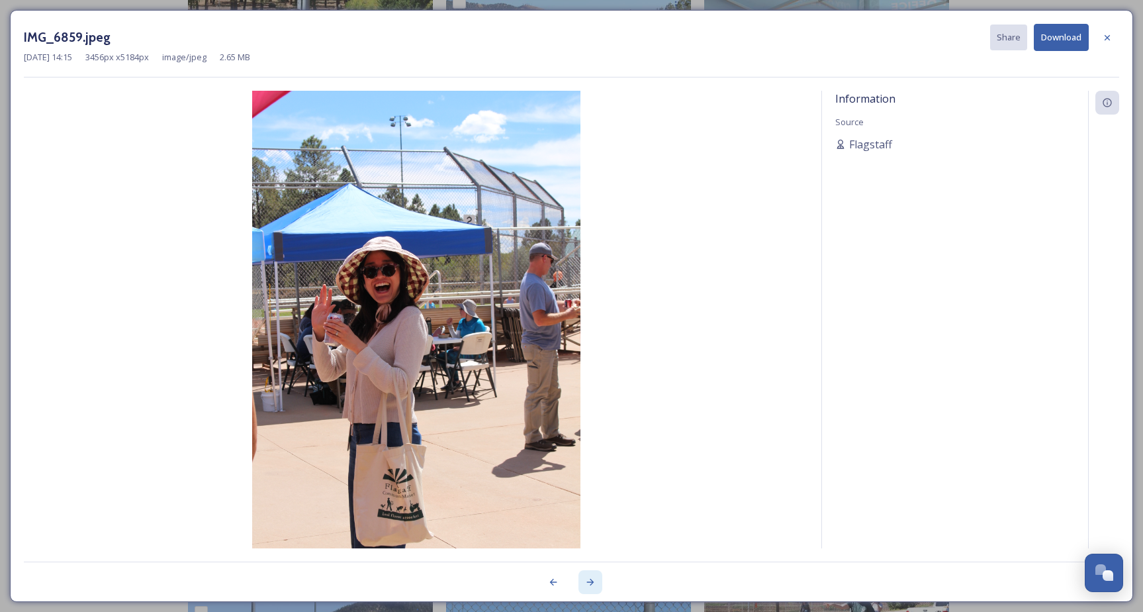
click at [590, 582] on icon at bounding box center [590, 582] width 7 height 7
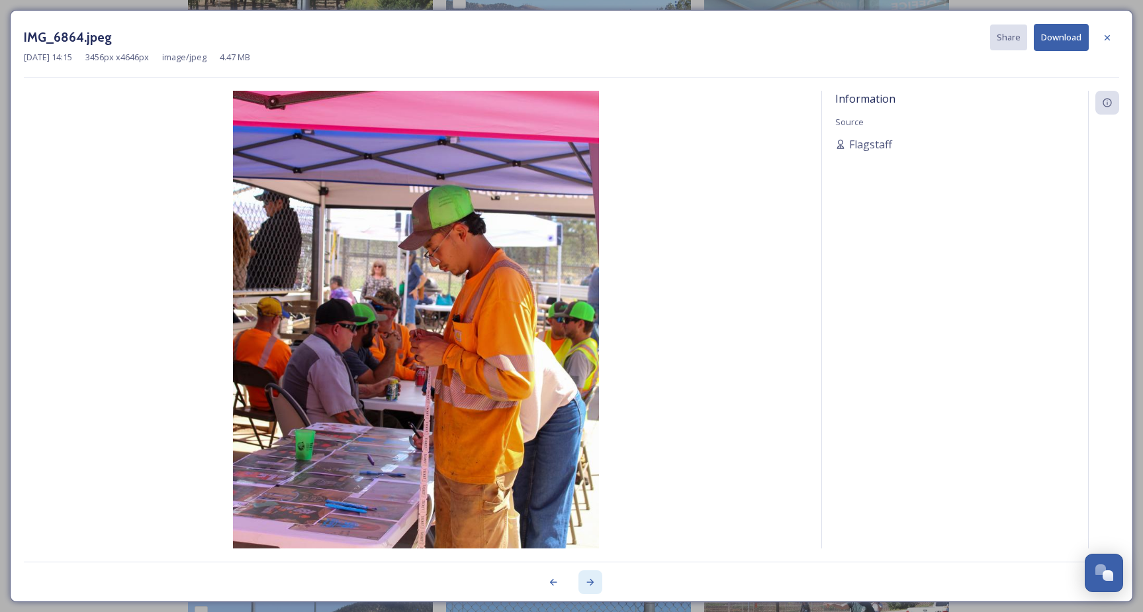
click at [590, 582] on icon at bounding box center [590, 582] width 7 height 7
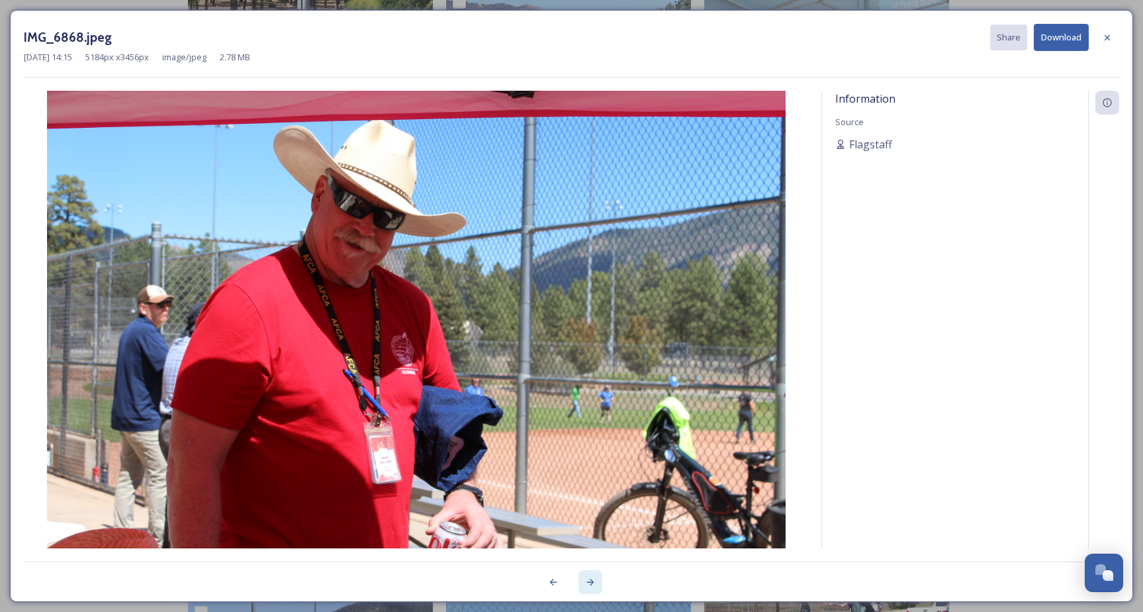
click at [590, 582] on icon at bounding box center [590, 582] width 7 height 7
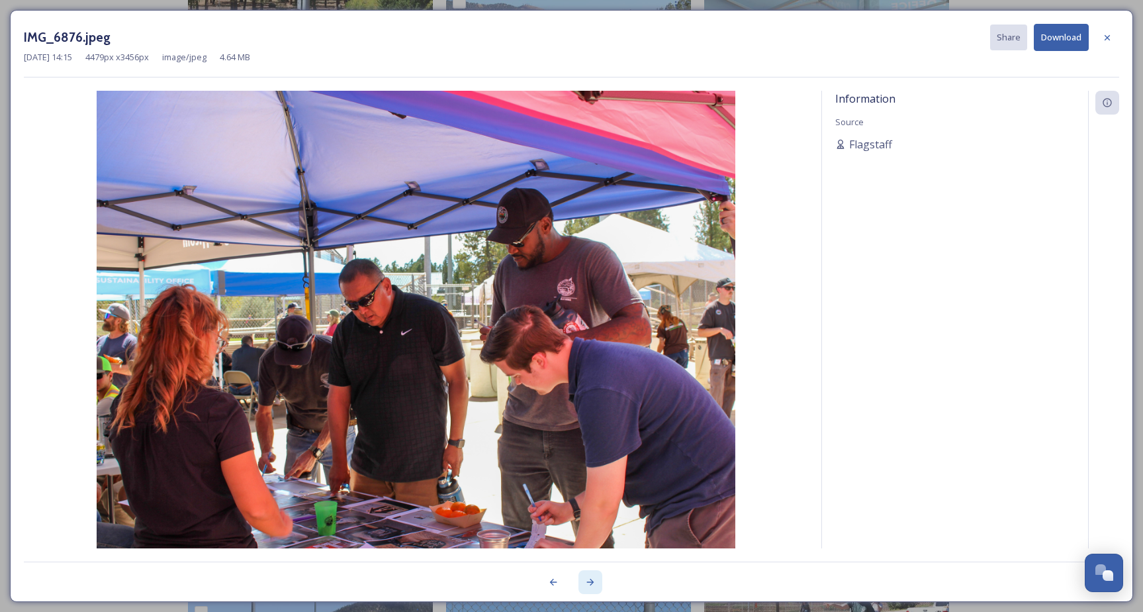
click at [590, 582] on icon at bounding box center [590, 582] width 7 height 7
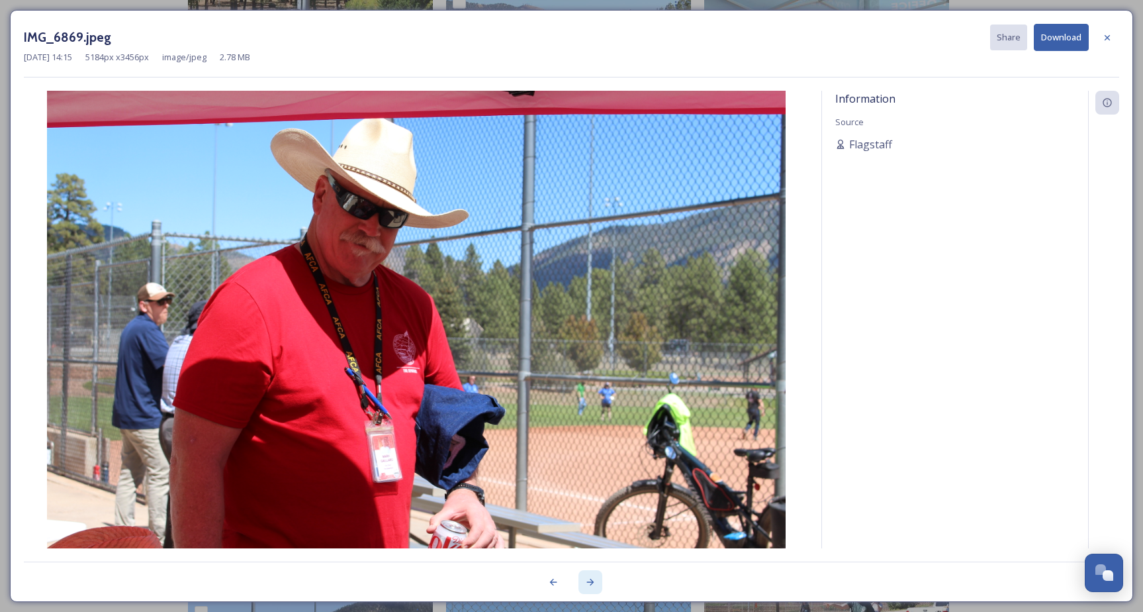
click at [590, 582] on icon at bounding box center [590, 582] width 7 height 7
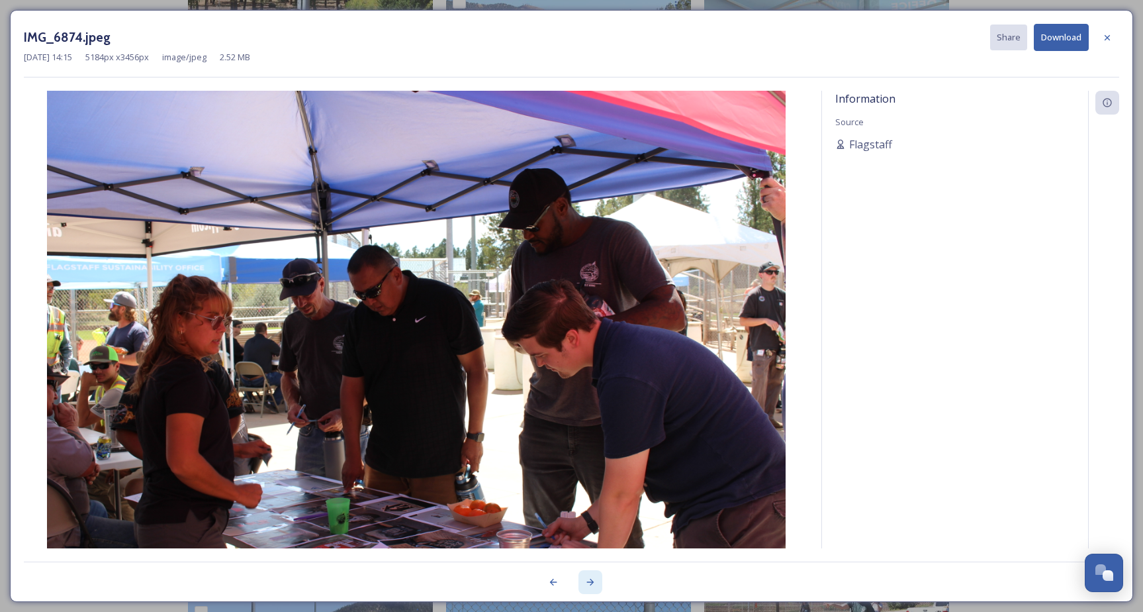
click at [590, 582] on icon at bounding box center [590, 582] width 7 height 7
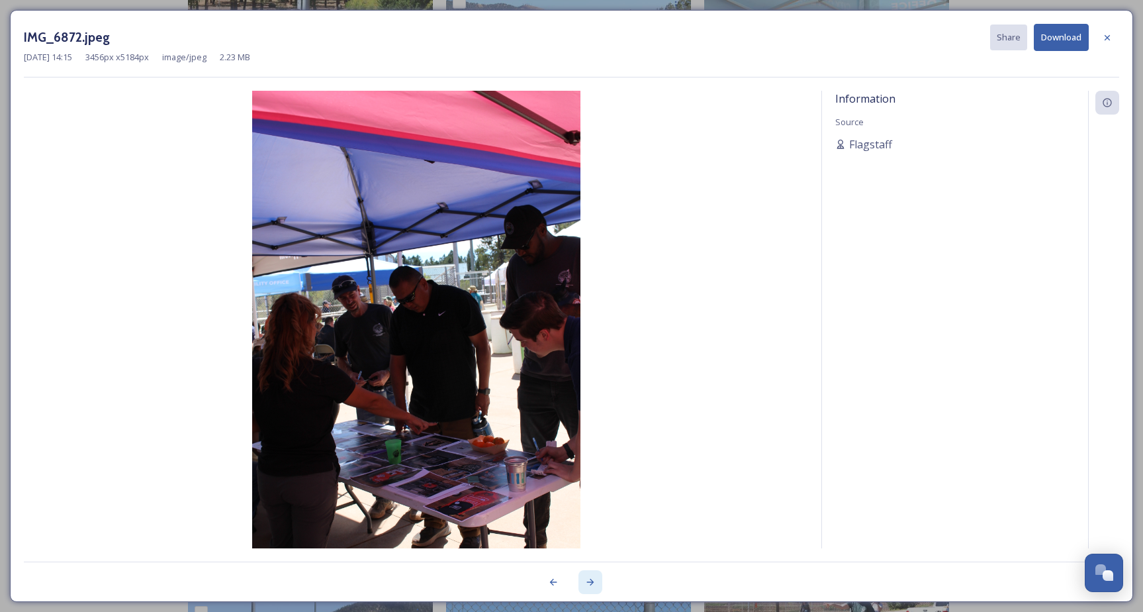
click at [590, 582] on icon at bounding box center [590, 582] width 7 height 7
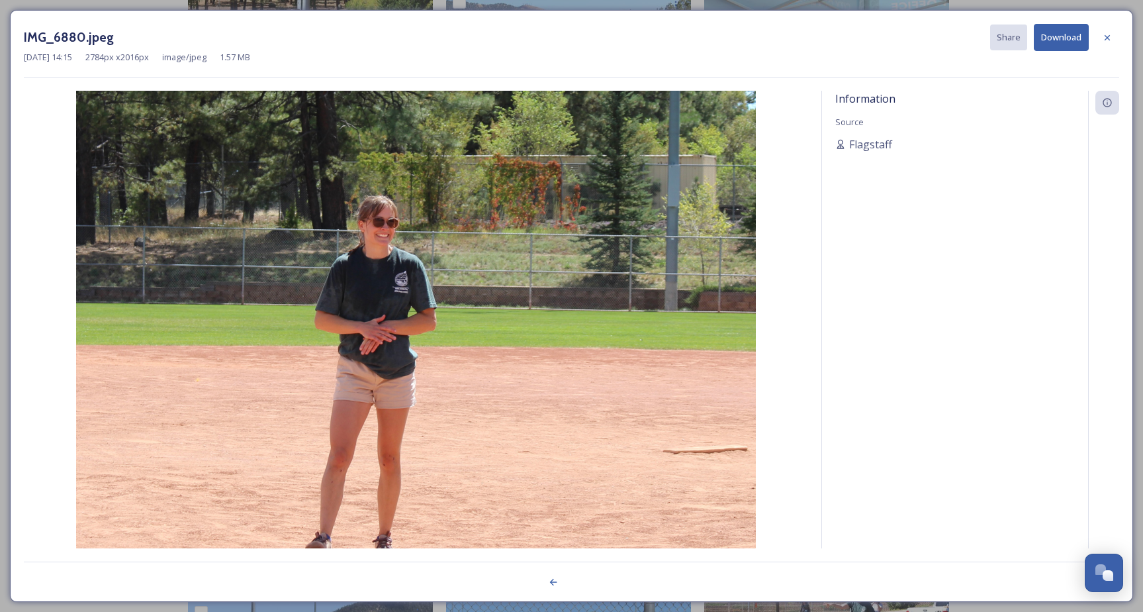
click at [590, 582] on div at bounding box center [572, 574] width 1096 height 26
click at [1108, 36] on icon at bounding box center [1107, 37] width 11 height 11
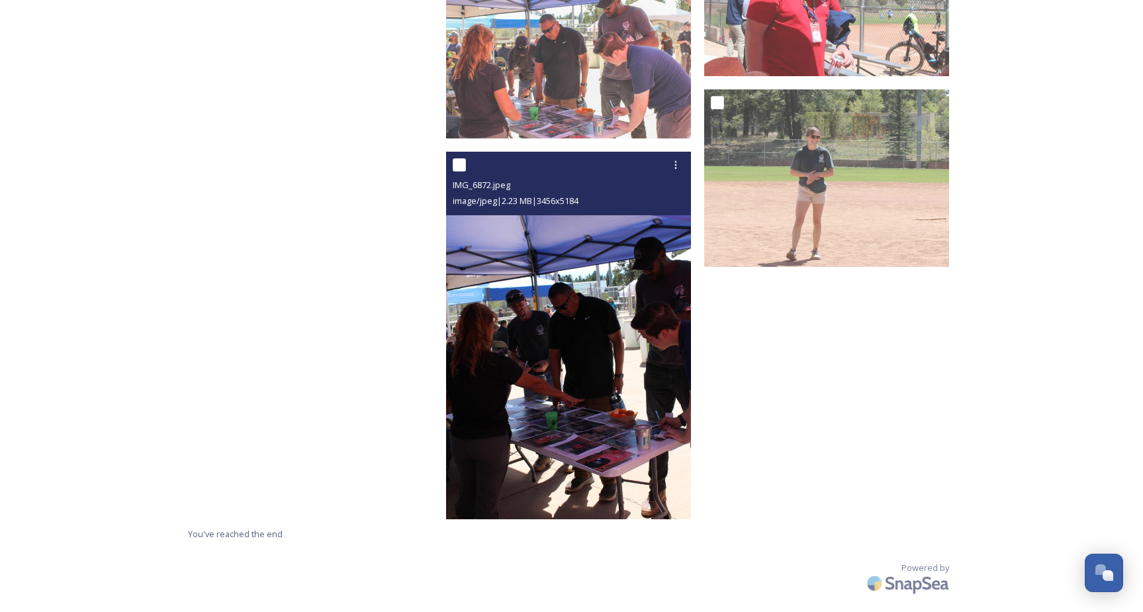
scroll to position [17931, 0]
